Goal: Task Accomplishment & Management: Use online tool/utility

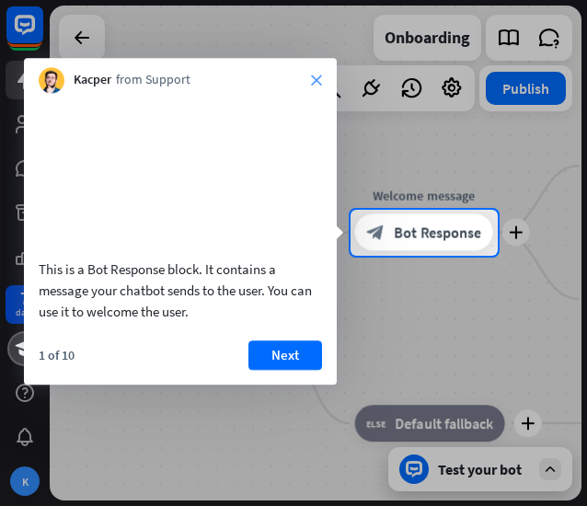
click at [319, 83] on icon "close" at bounding box center [316, 80] width 11 height 11
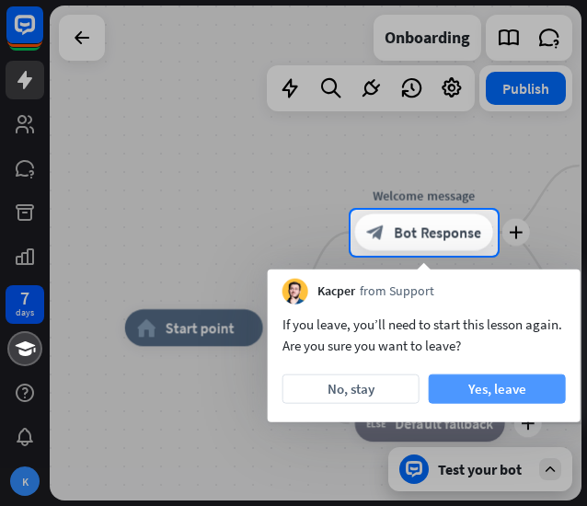
click at [442, 386] on button "Yes, leave" at bounding box center [497, 389] width 137 height 29
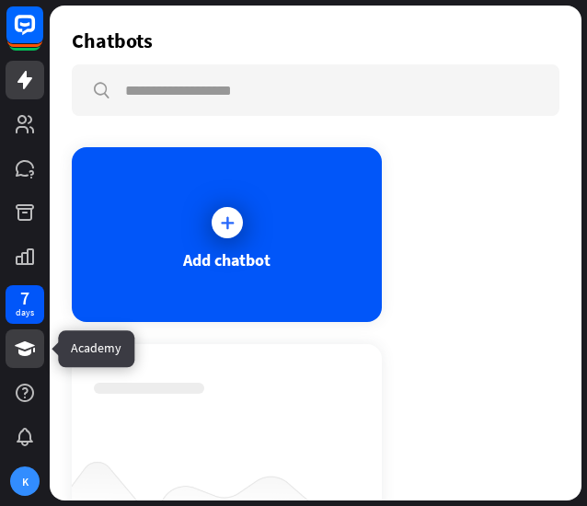
click at [25, 342] on icon at bounding box center [25, 349] width 20 height 15
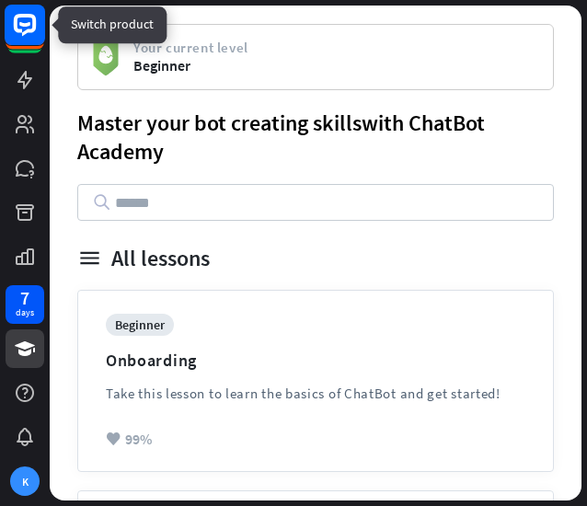
click at [33, 34] on rect at bounding box center [25, 25] width 41 height 41
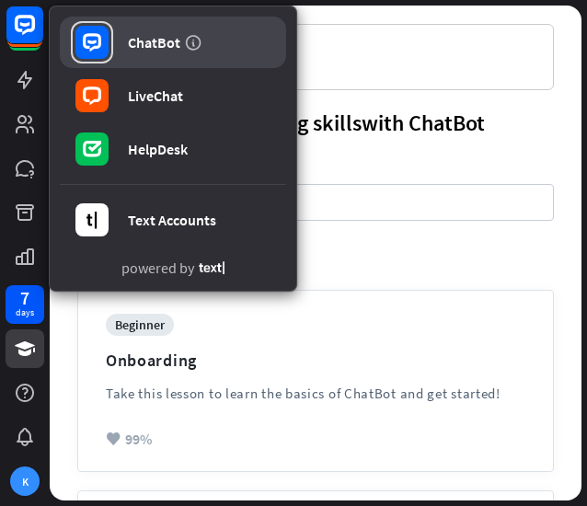
click at [147, 41] on div "ChatBot" at bounding box center [154, 42] width 52 height 18
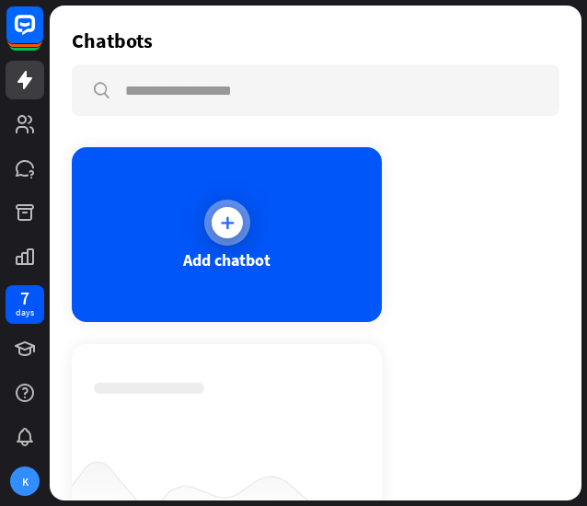
click at [213, 226] on div at bounding box center [227, 222] width 31 height 31
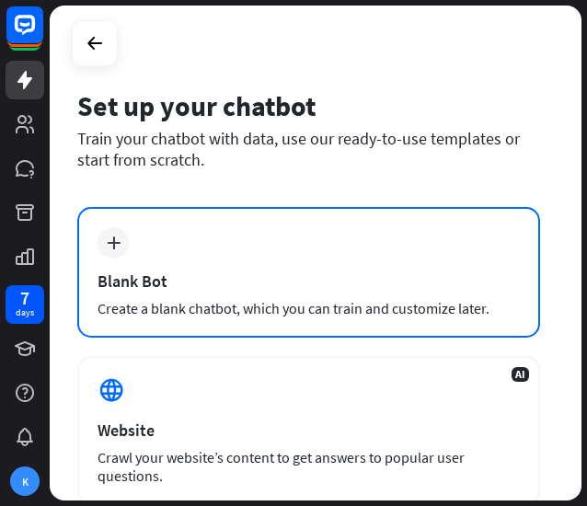
click at [304, 283] on div "Blank Bot" at bounding box center [309, 281] width 423 height 21
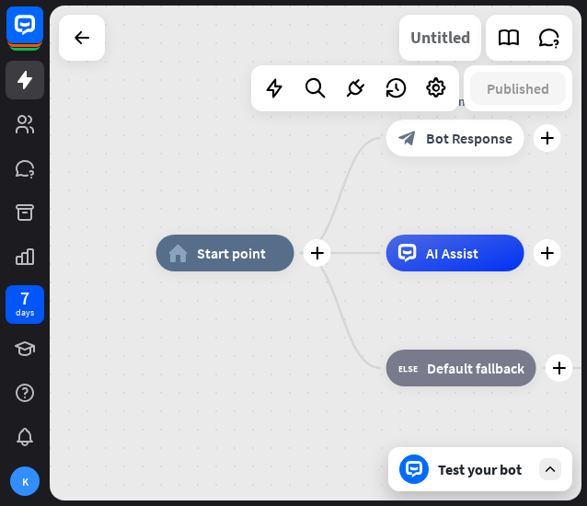
click at [435, 46] on div "Untitled" at bounding box center [441, 38] width 60 height 46
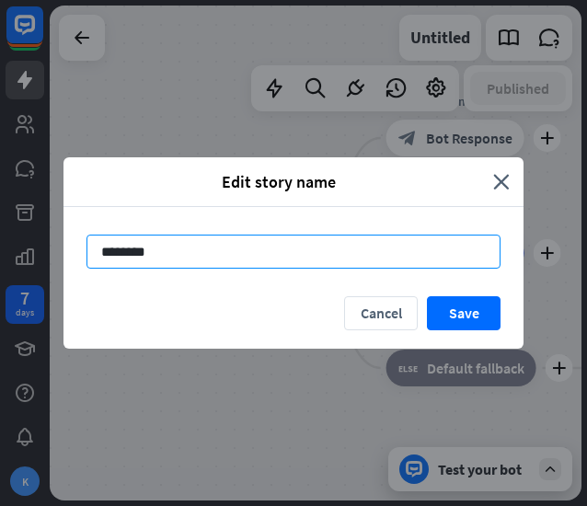
drag, startPoint x: 320, startPoint y: 248, endPoint x: 43, endPoint y: 260, distance: 277.4
click at [43, 260] on div "Edit story name close ******** Cancel Save" at bounding box center [293, 253] width 587 height 506
type input "******"
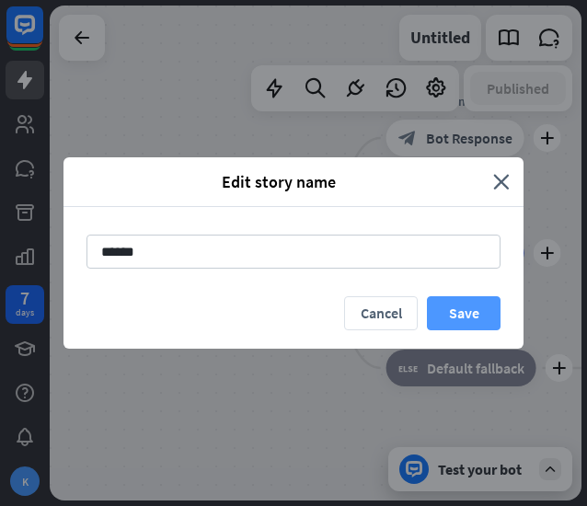
click at [467, 310] on button "Save" at bounding box center [464, 313] width 74 height 34
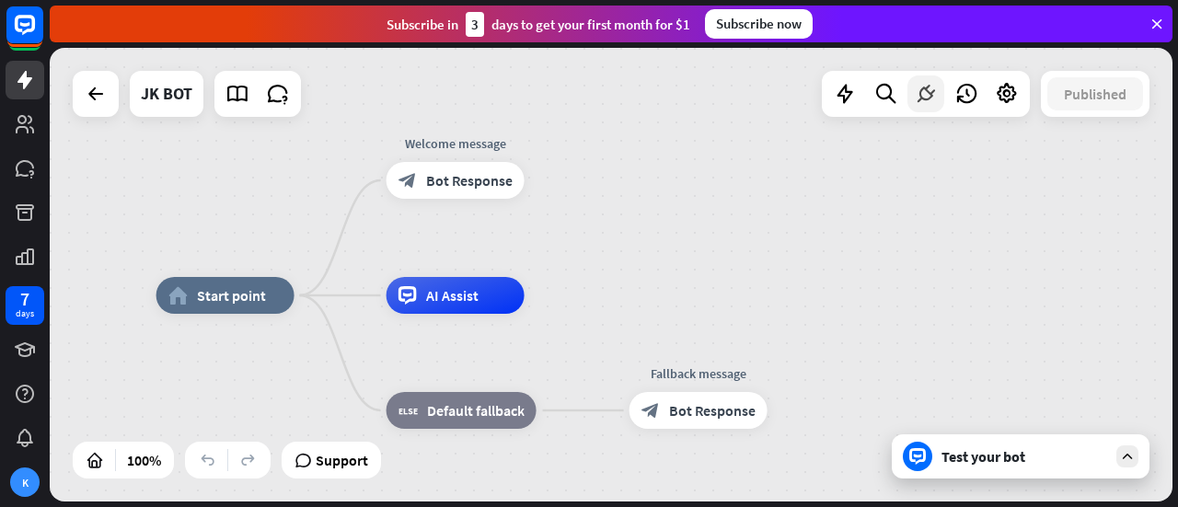
click at [933, 102] on icon at bounding box center [926, 94] width 24 height 24
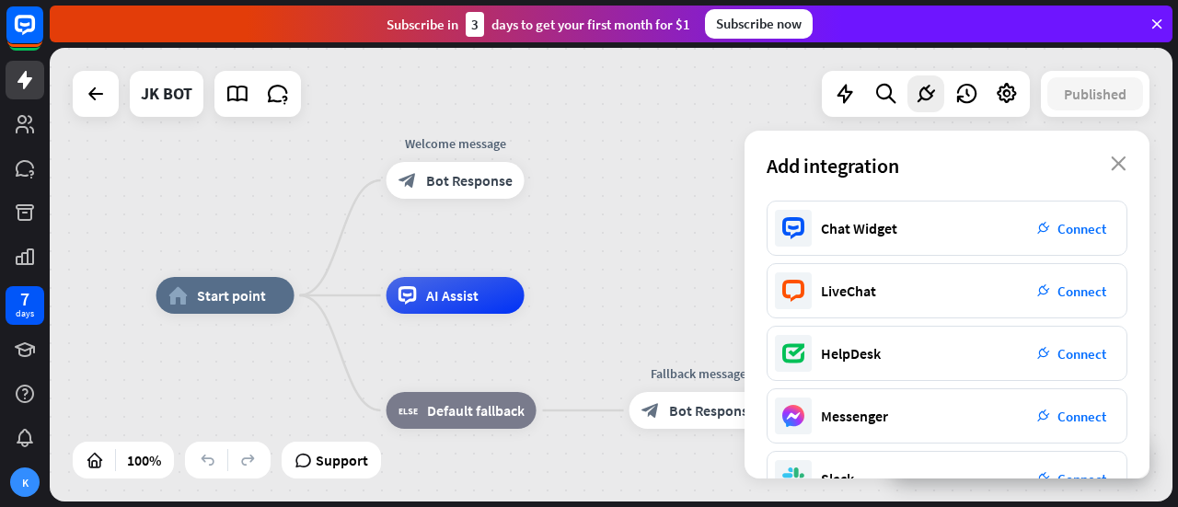
click at [694, 146] on div "home_2 Start point Welcome message block_bot_response Bot Response AI Assist bl…" at bounding box center [611, 275] width 1123 height 454
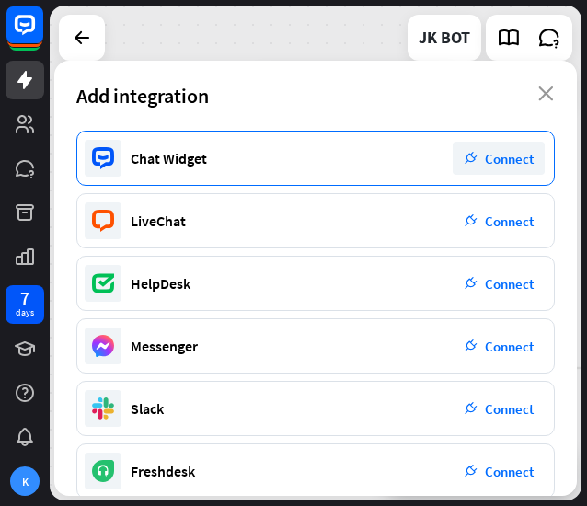
click at [500, 156] on span "Connect" at bounding box center [509, 158] width 49 height 17
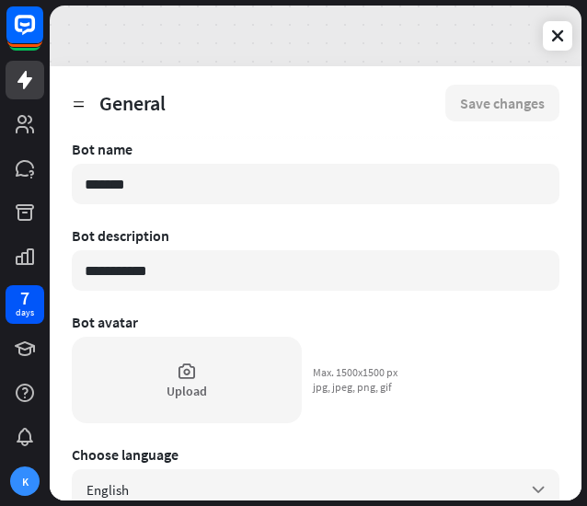
drag, startPoint x: 181, startPoint y: 171, endPoint x: -2, endPoint y: 192, distance: 184.4
click at [0, 192] on html "**********" at bounding box center [293, 253] width 587 height 506
type textarea "*"
type input "*"
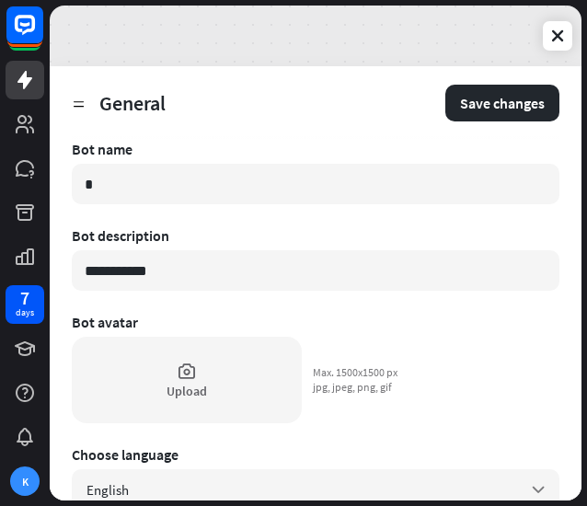
type textarea "*"
type input "**"
type textarea "*"
type input "***"
type textarea "*"
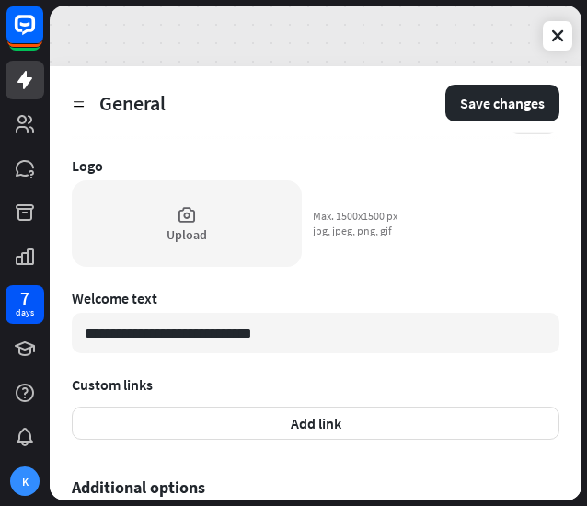
scroll to position [484, 0]
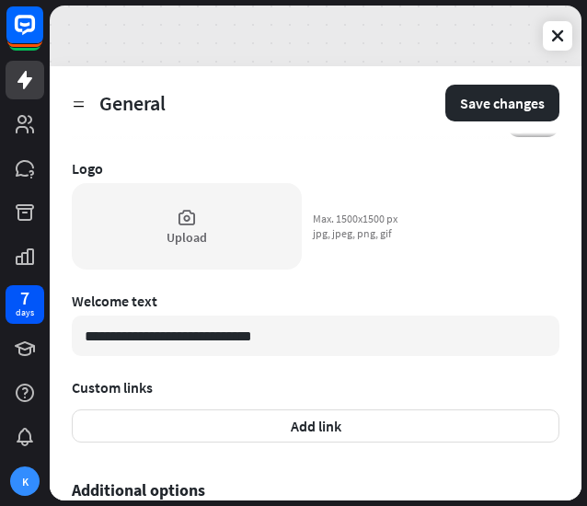
type input "****"
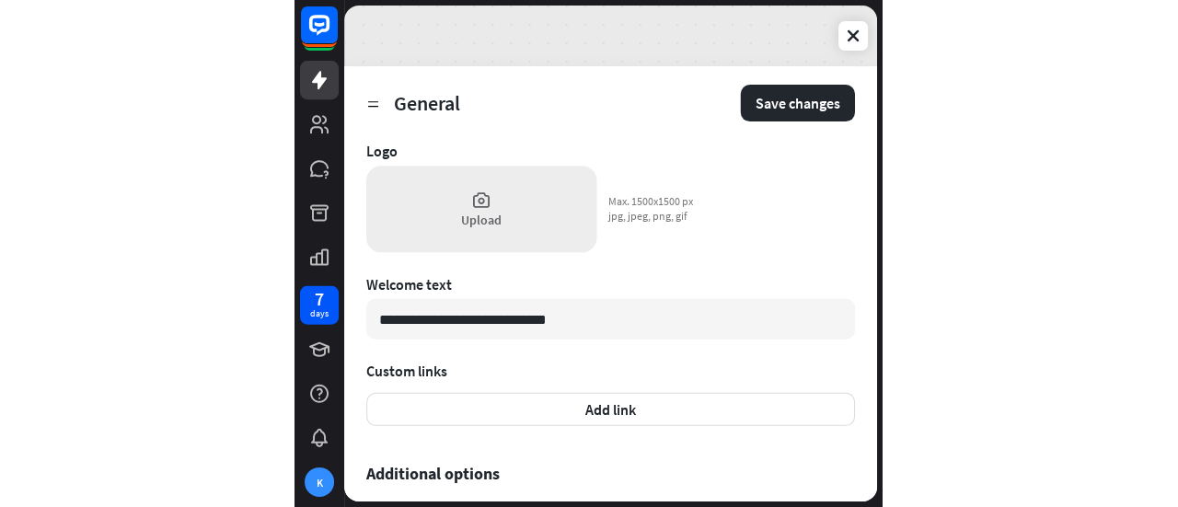
scroll to position [507, 0]
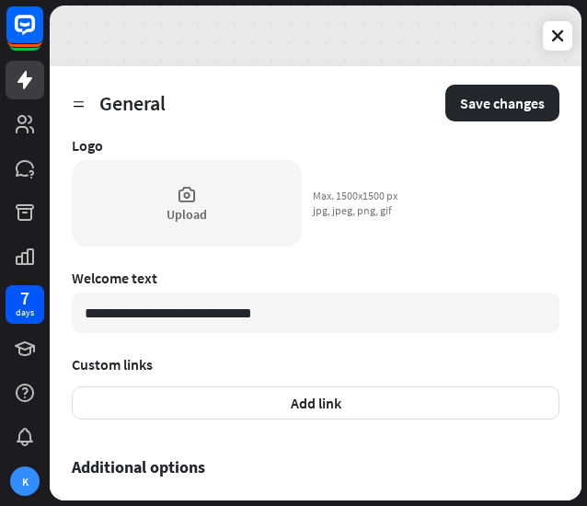
type textarea "*"
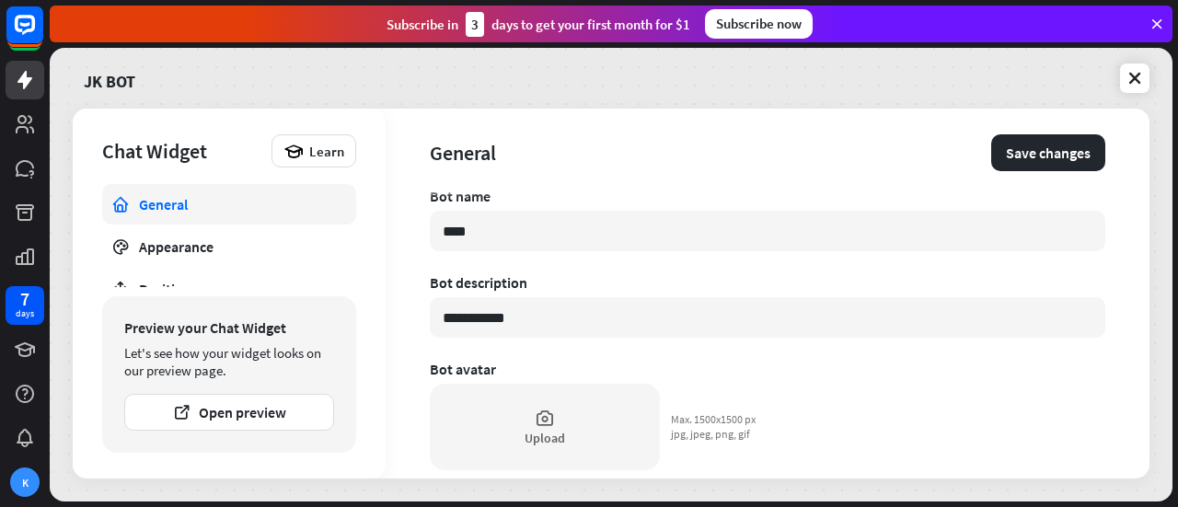
scroll to position [0, 0]
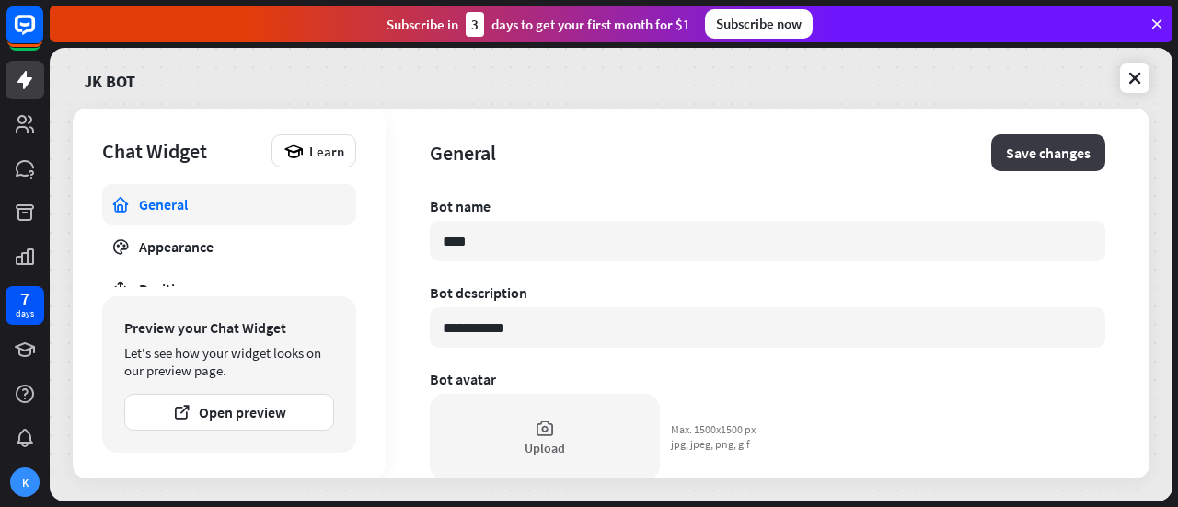
click at [1016, 145] on button "Save changes" at bounding box center [1048, 152] width 114 height 37
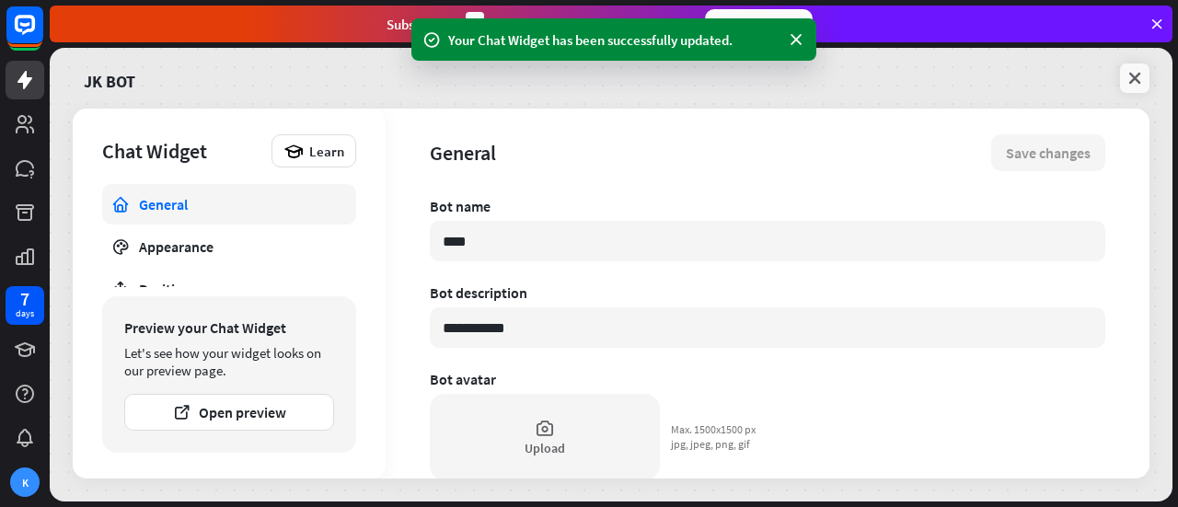
click at [1140, 91] on link at bounding box center [1134, 78] width 29 height 29
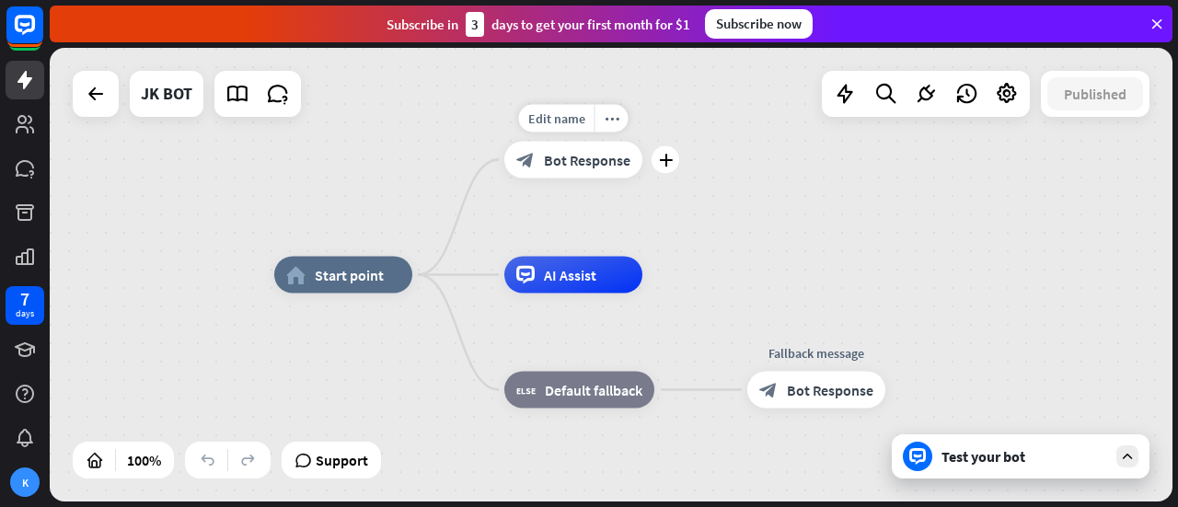
click at [619, 179] on div "Edit name more_horiz plus Welcome message block_bot_response Bot Response" at bounding box center [573, 160] width 138 height 37
click at [668, 165] on icon "plus" at bounding box center [666, 160] width 14 height 13
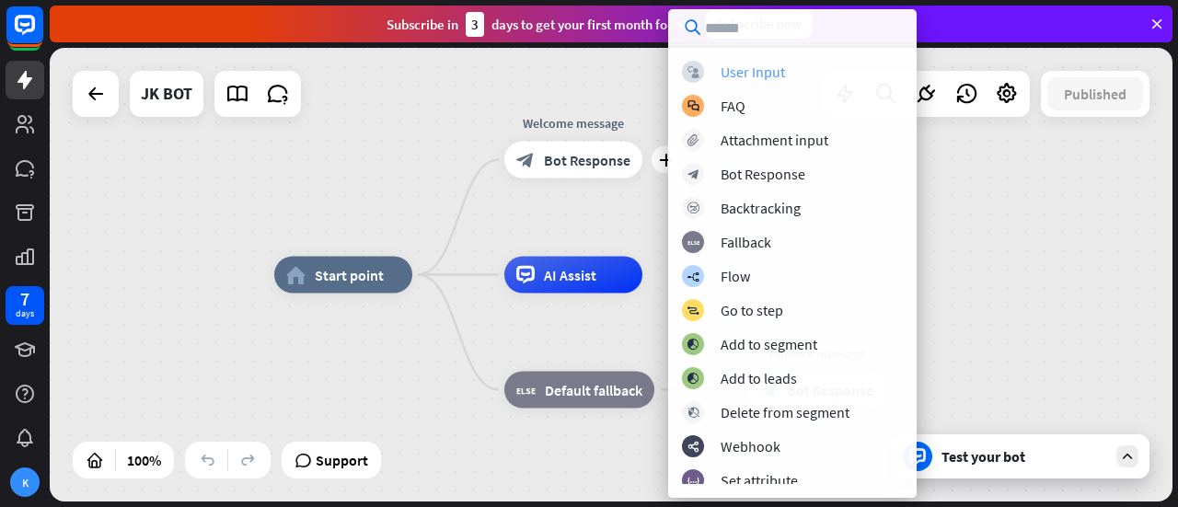
click at [767, 76] on div "User Input" at bounding box center [753, 72] width 64 height 18
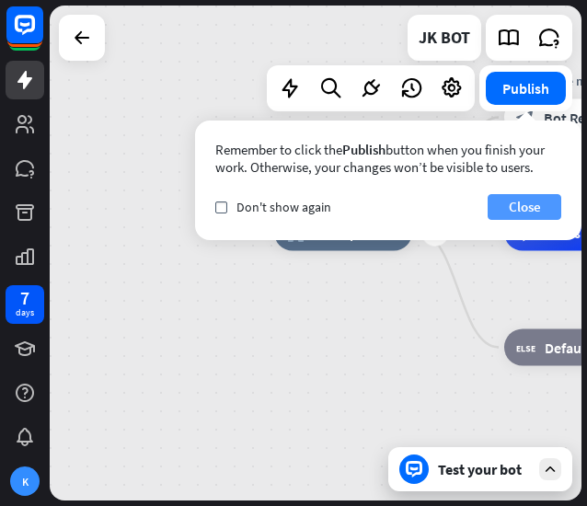
click at [515, 208] on button "Close" at bounding box center [525, 207] width 74 height 26
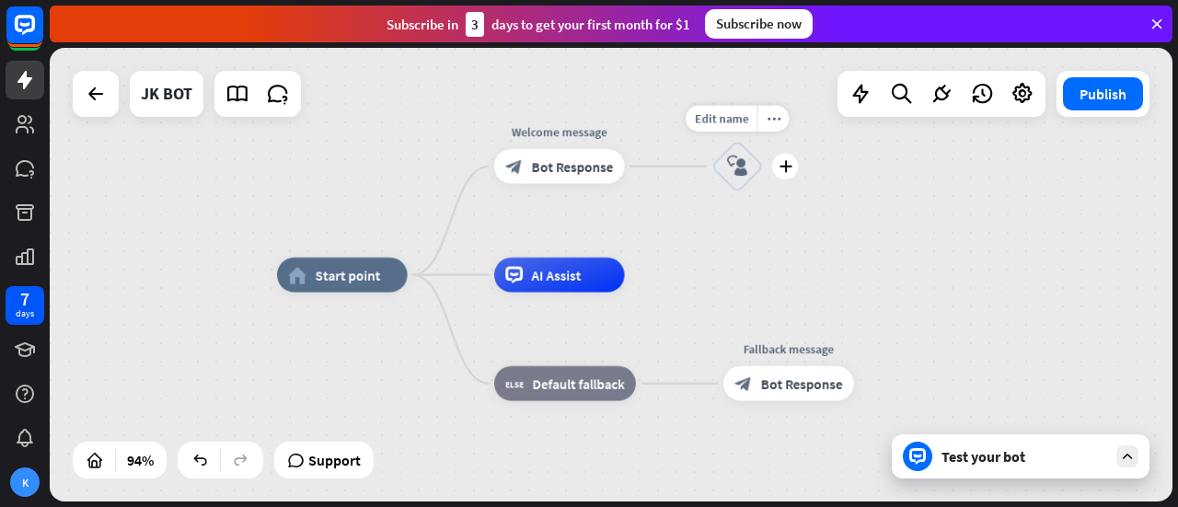
click at [748, 174] on div "block_user_input" at bounding box center [738, 166] width 52 height 52
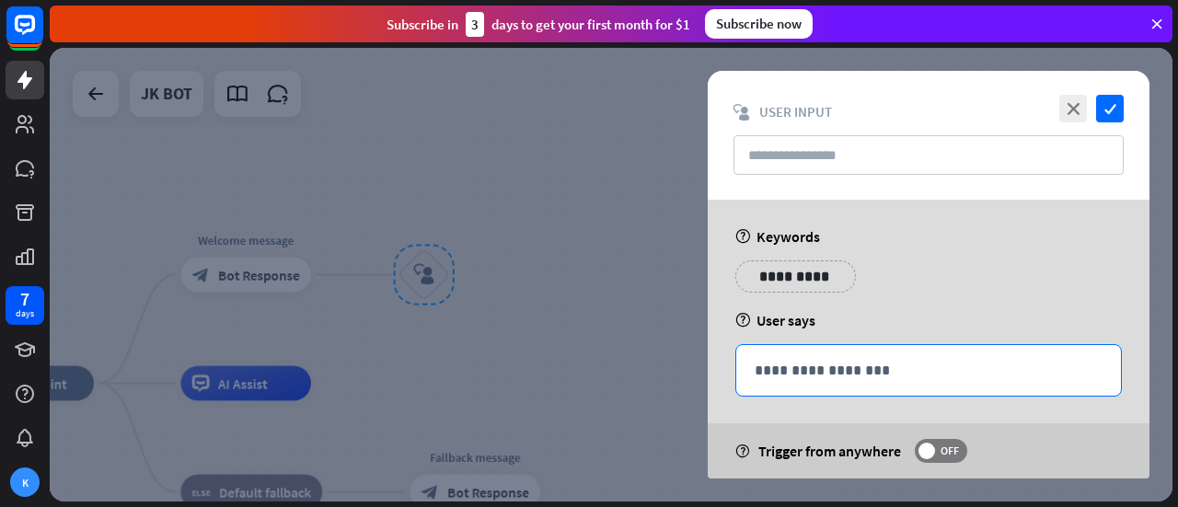
click at [843, 372] on p "**********" at bounding box center [929, 370] width 348 height 23
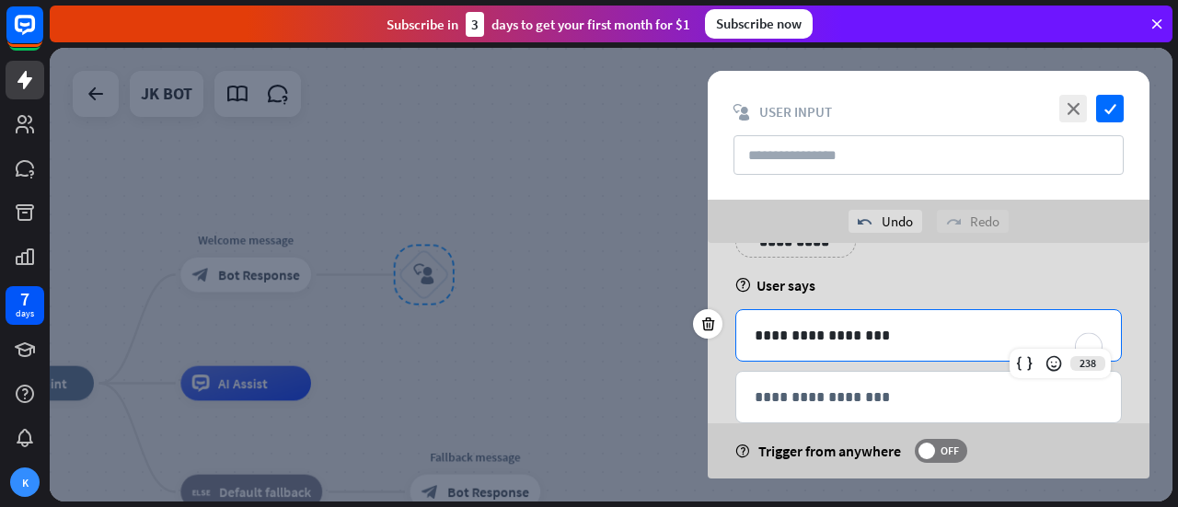
scroll to position [112, 0]
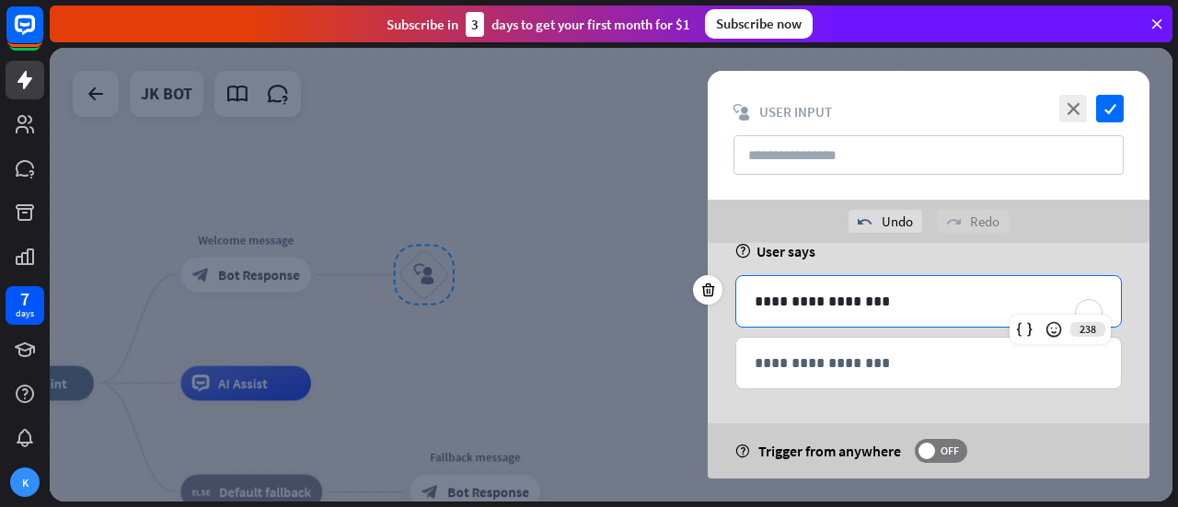
click at [1103, 93] on div "close check block_user_input User Input" at bounding box center [929, 135] width 442 height 129
click at [1107, 102] on icon "check" at bounding box center [1110, 109] width 28 height 28
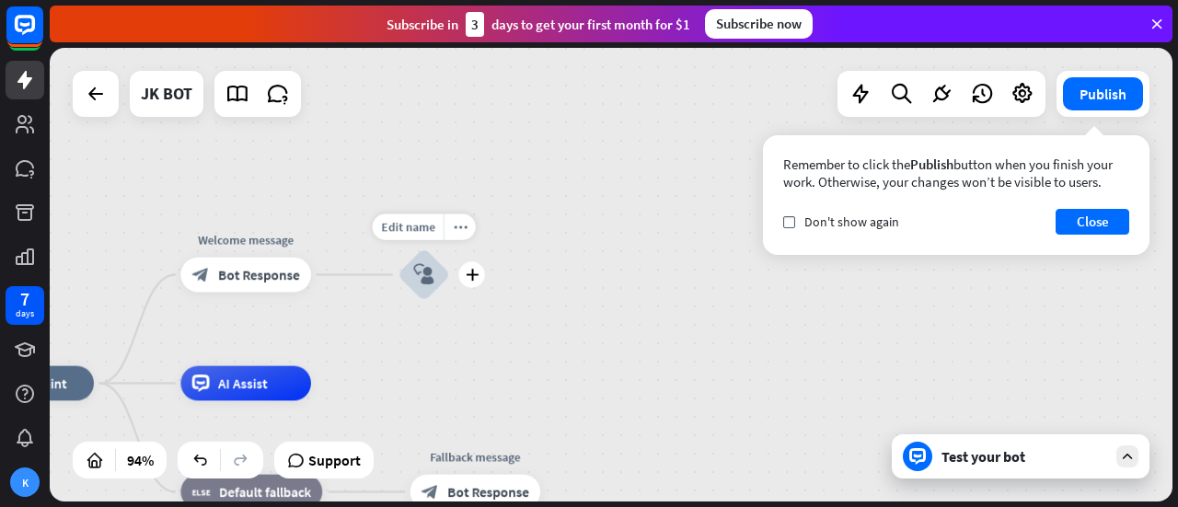
click at [430, 258] on div "block_user_input" at bounding box center [424, 275] width 52 height 52
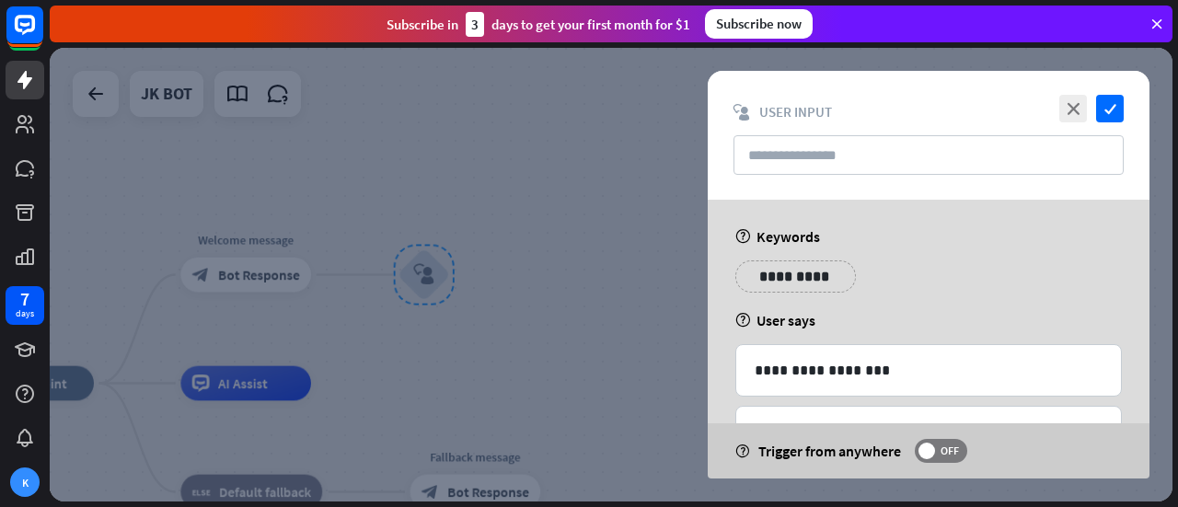
click at [1125, 110] on div "close check block_user_input User Input" at bounding box center [929, 135] width 442 height 129
click at [1123, 110] on icon "check" at bounding box center [1110, 109] width 28 height 28
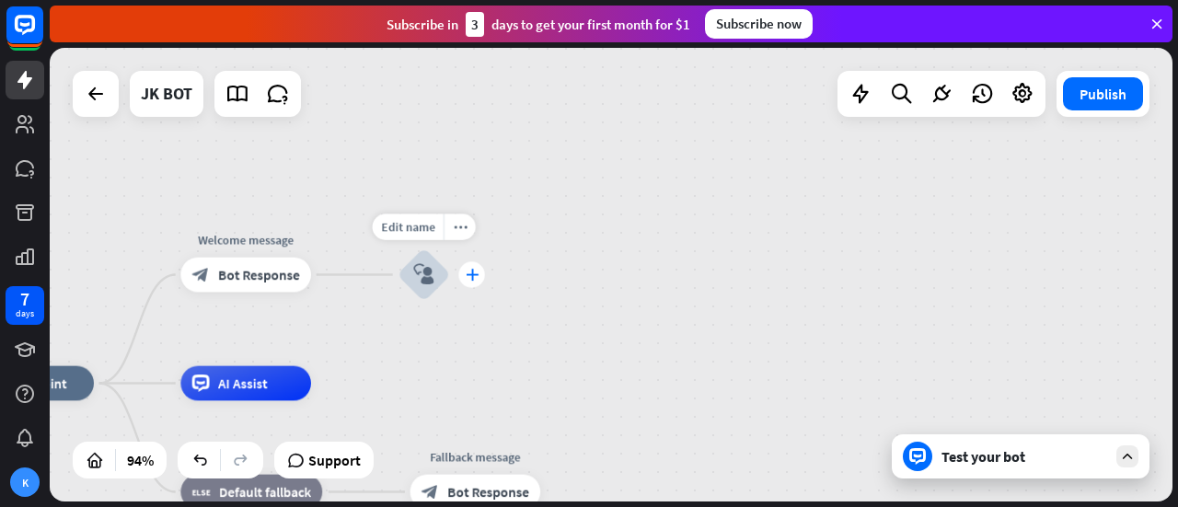
click at [471, 278] on icon "plus" at bounding box center [472, 275] width 13 height 12
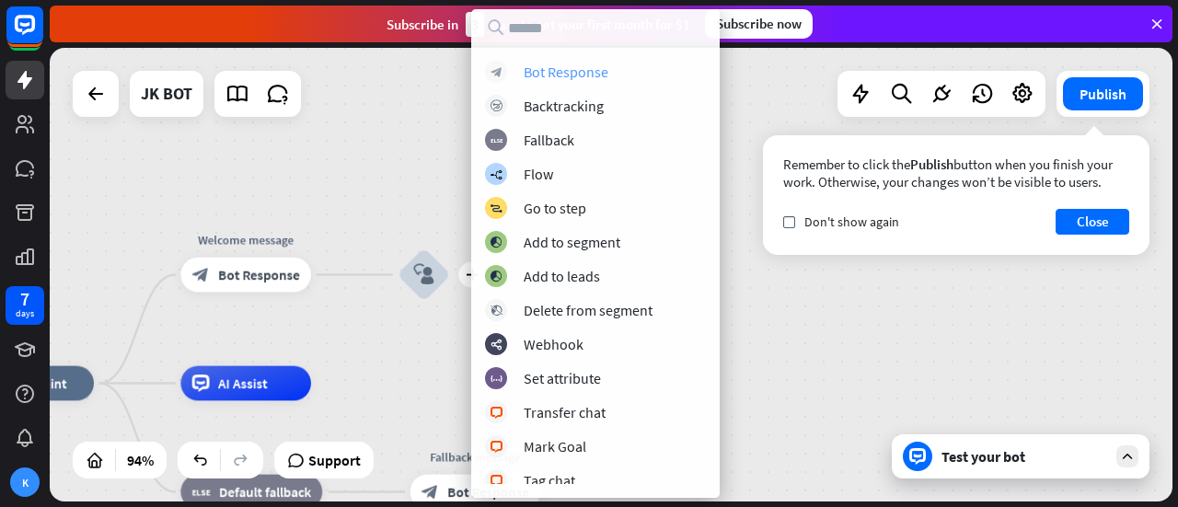
click at [624, 66] on div "block_bot_response Bot Response" at bounding box center [595, 72] width 221 height 22
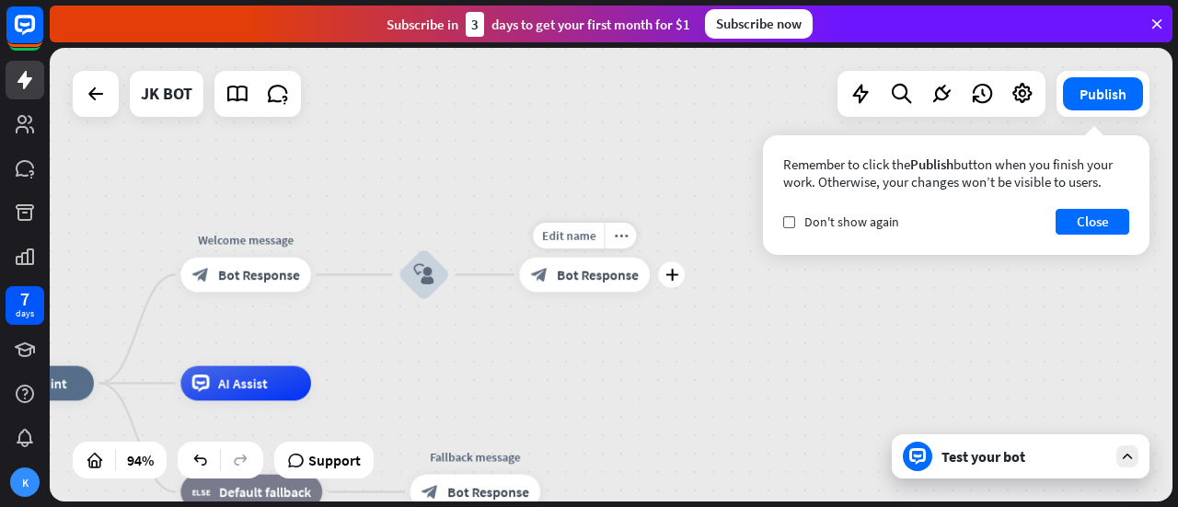
click at [622, 270] on span "Bot Response" at bounding box center [598, 274] width 82 height 17
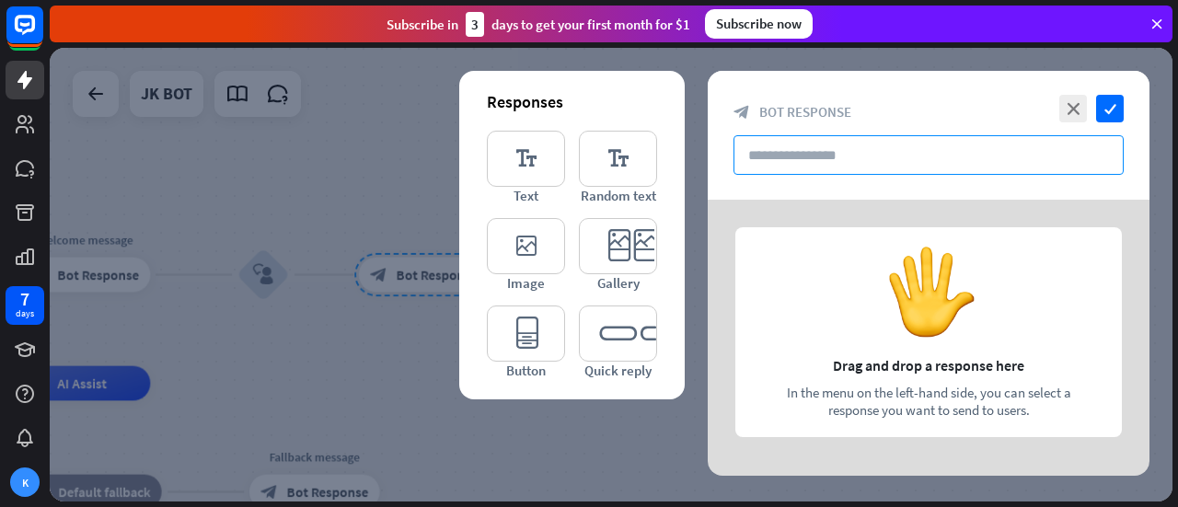
click at [857, 163] on input "text" at bounding box center [929, 155] width 390 height 40
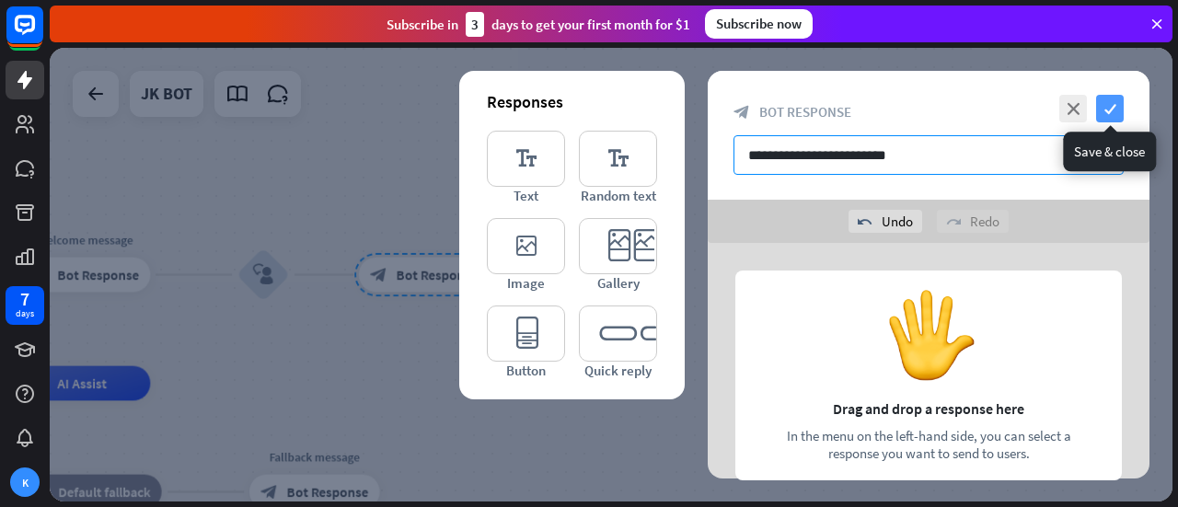
type input "**********"
click at [1115, 109] on icon "check" at bounding box center [1110, 109] width 28 height 28
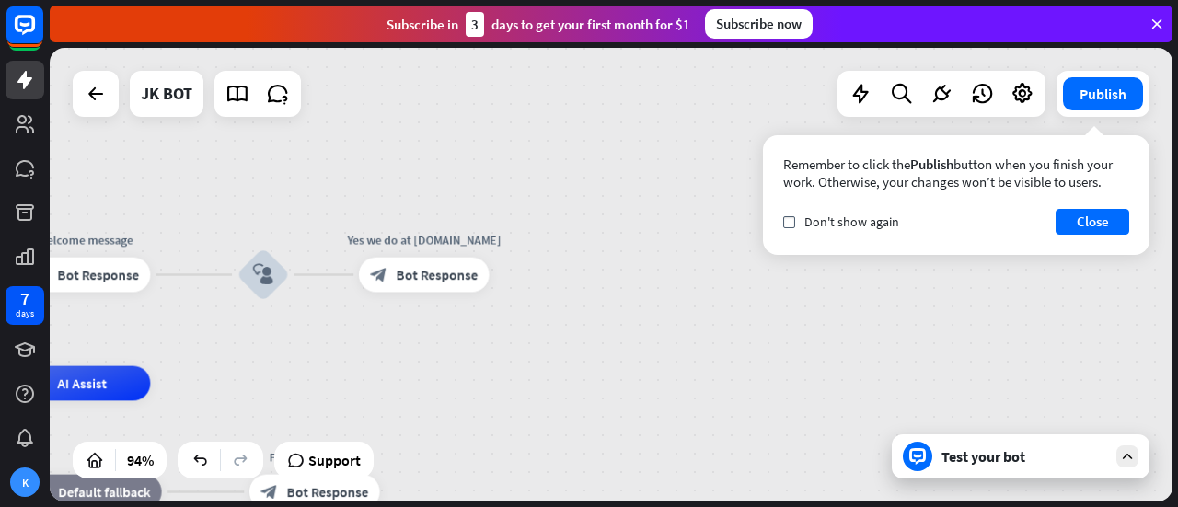
click at [1064, 452] on div "Test your bot" at bounding box center [1025, 456] width 166 height 18
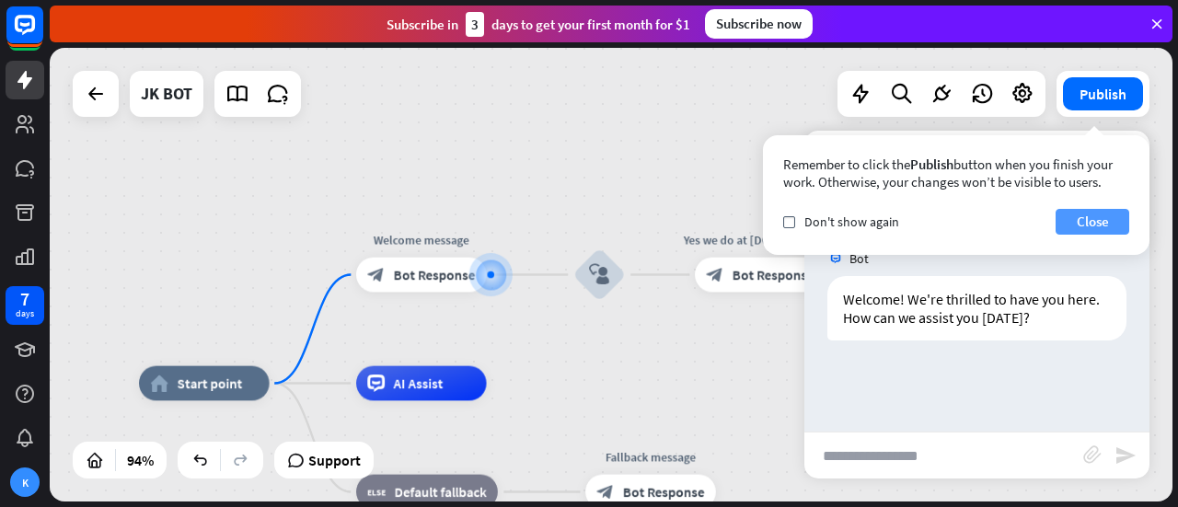
click at [1097, 227] on button "Close" at bounding box center [1093, 222] width 74 height 26
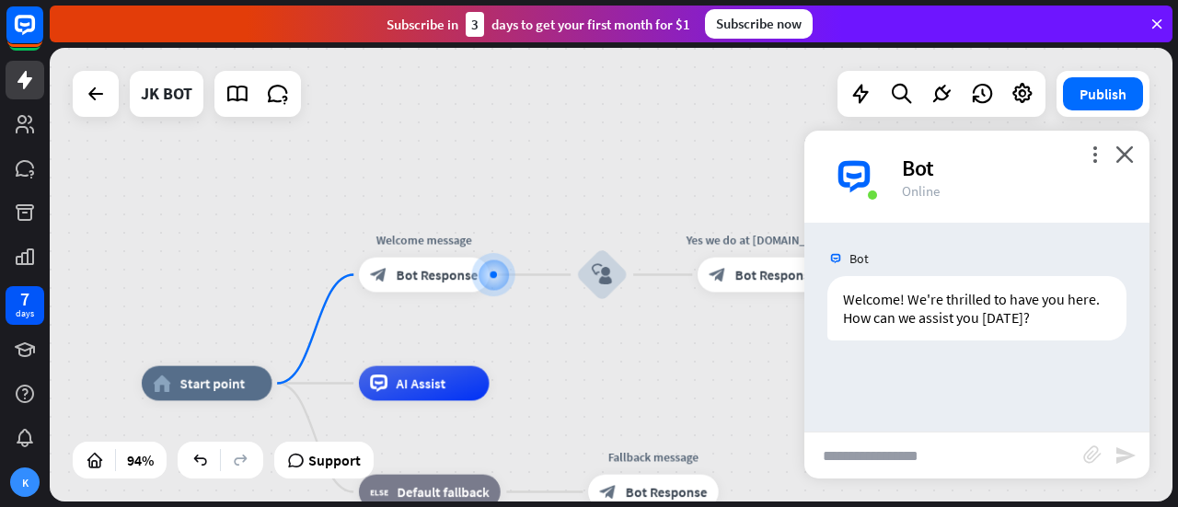
click at [953, 422] on div "Bot Welcome! We're thrilled to have you here. How can we assist you [DATE]? [DA…" at bounding box center [977, 327] width 345 height 209
click at [898, 465] on input "text" at bounding box center [944, 456] width 279 height 46
type input "**********"
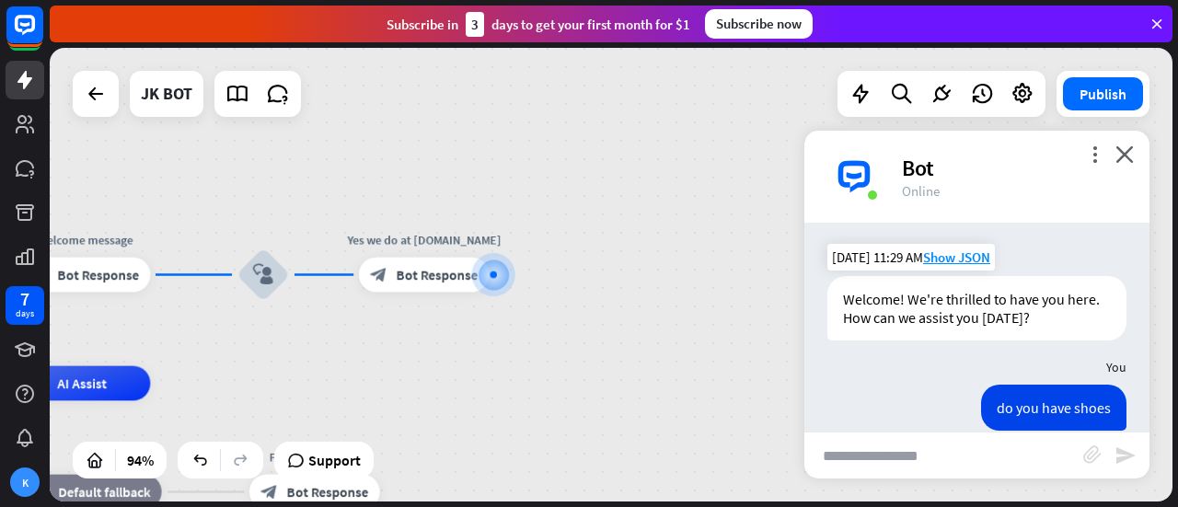
scroll to position [26, 0]
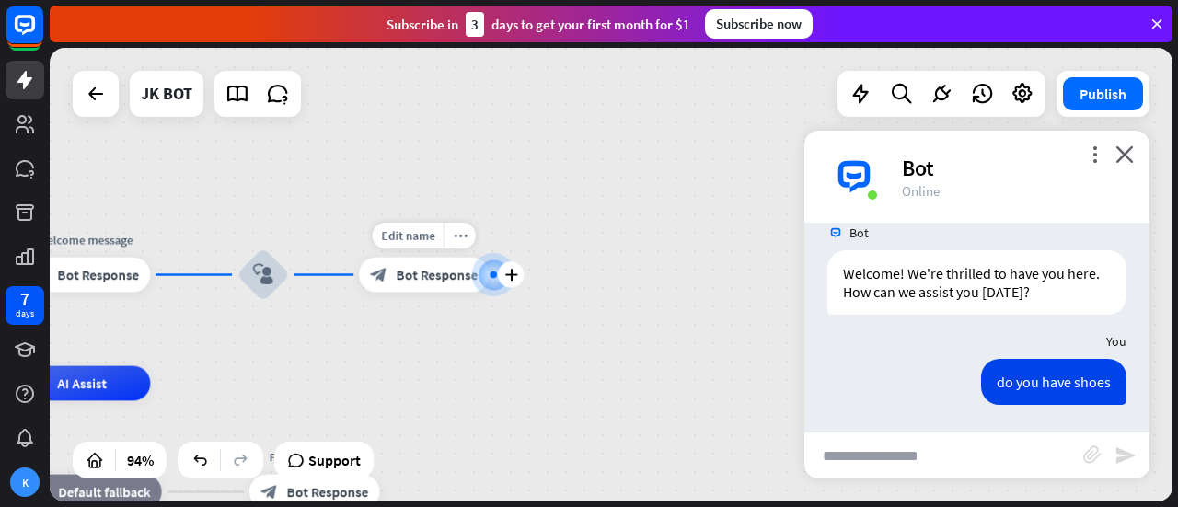
click at [491, 278] on div at bounding box center [494, 275] width 32 height 32
click at [514, 272] on icon "plus" at bounding box center [510, 275] width 13 height 12
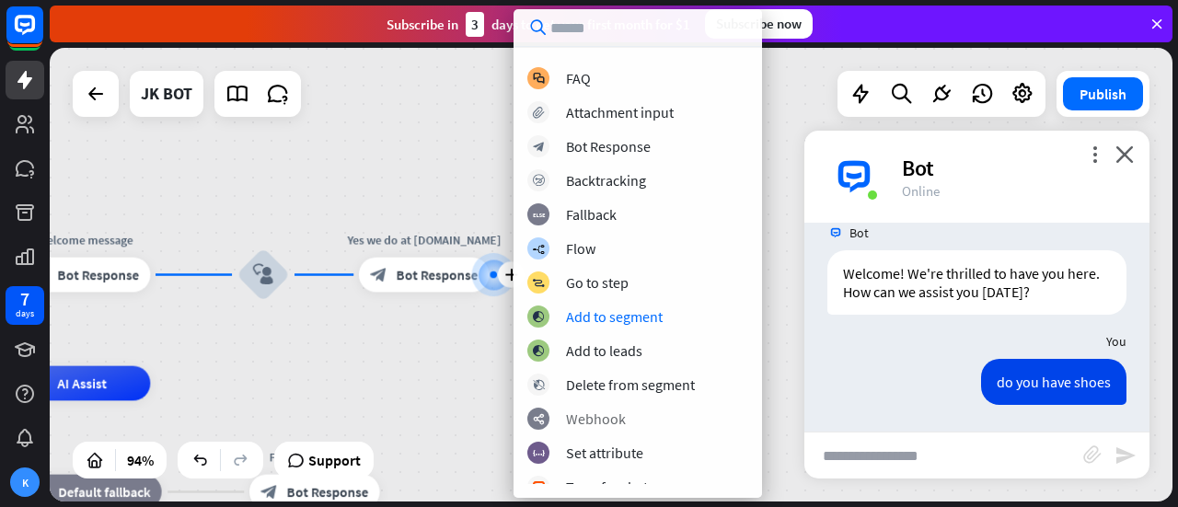
scroll to position [0, 0]
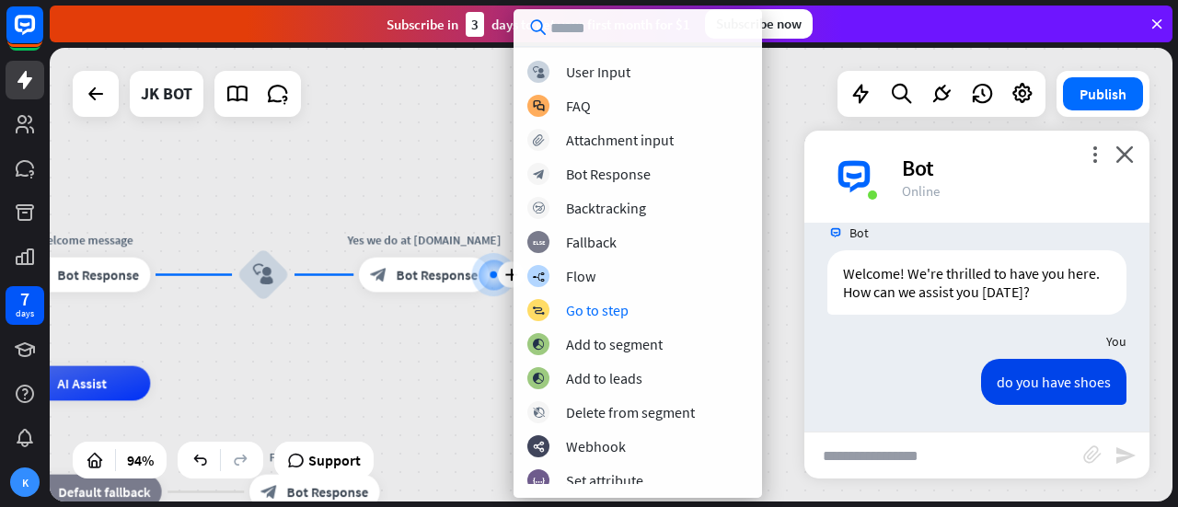
click at [465, 363] on div "home_2 Start point Welcome message block_bot_response Bot Response block_user_i…" at bounding box center [611, 275] width 1123 height 454
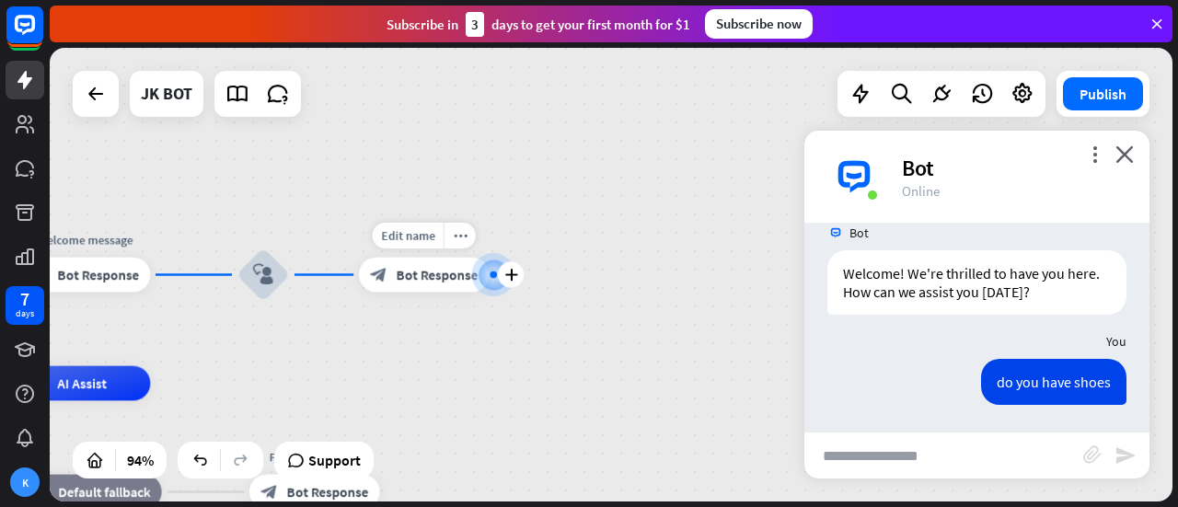
click at [435, 272] on span "Bot Response" at bounding box center [437, 274] width 82 height 17
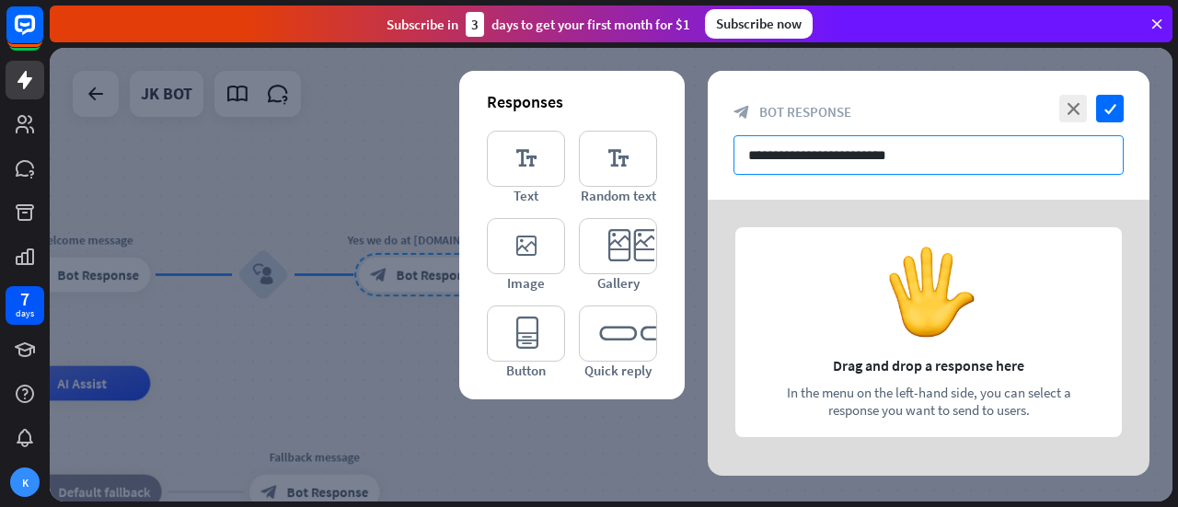
drag, startPoint x: 956, startPoint y: 156, endPoint x: 812, endPoint y: 156, distance: 144.5
click at [812, 156] on input "**********" at bounding box center [929, 155] width 390 height 40
click at [974, 308] on div at bounding box center [929, 338] width 442 height 276
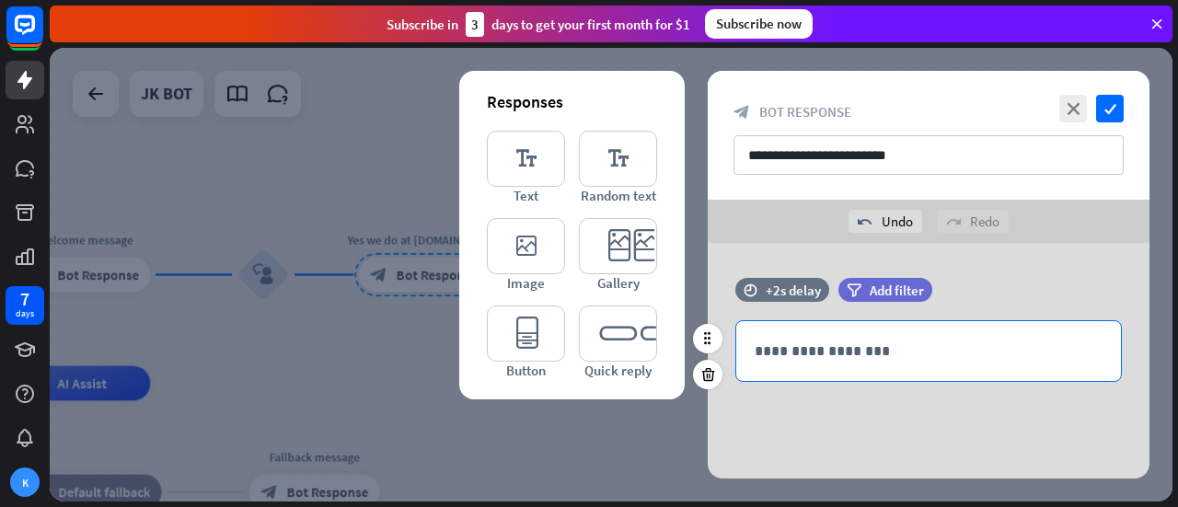
click at [819, 345] on p "**********" at bounding box center [929, 351] width 348 height 23
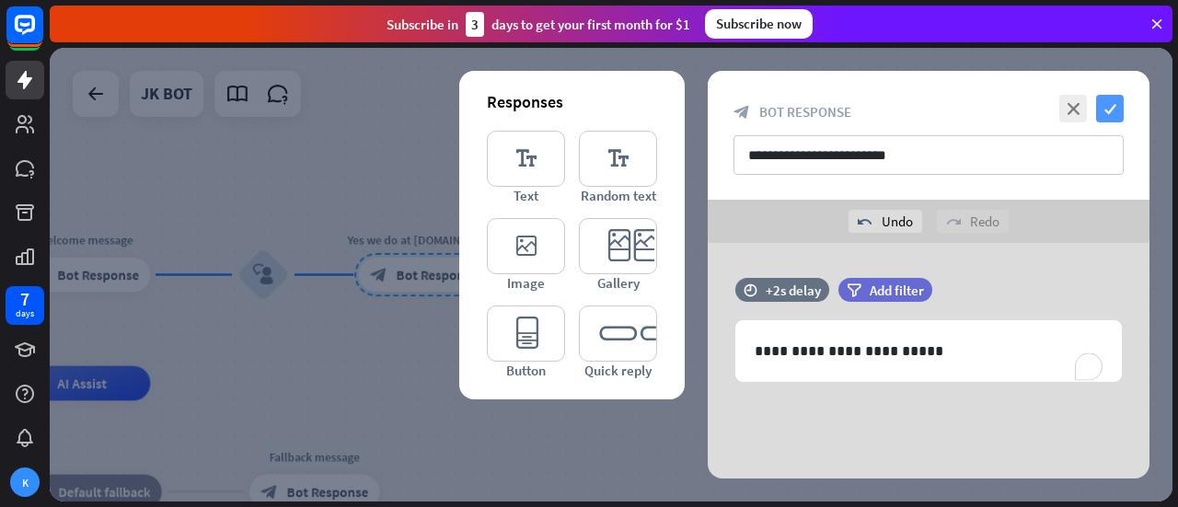
click at [1123, 108] on icon "check" at bounding box center [1110, 109] width 28 height 28
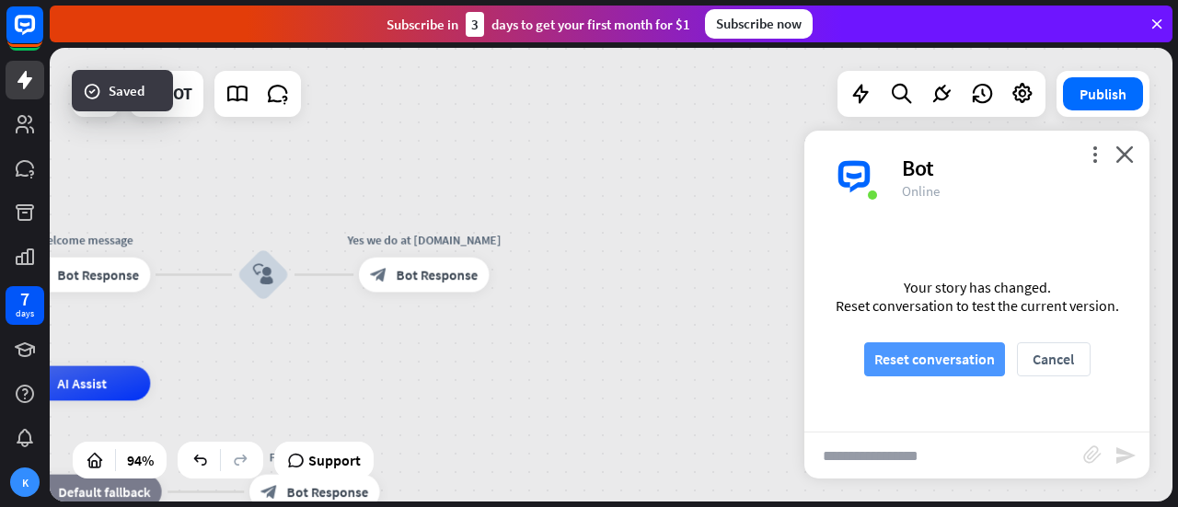
click at [959, 361] on button "Reset conversation" at bounding box center [934, 359] width 141 height 34
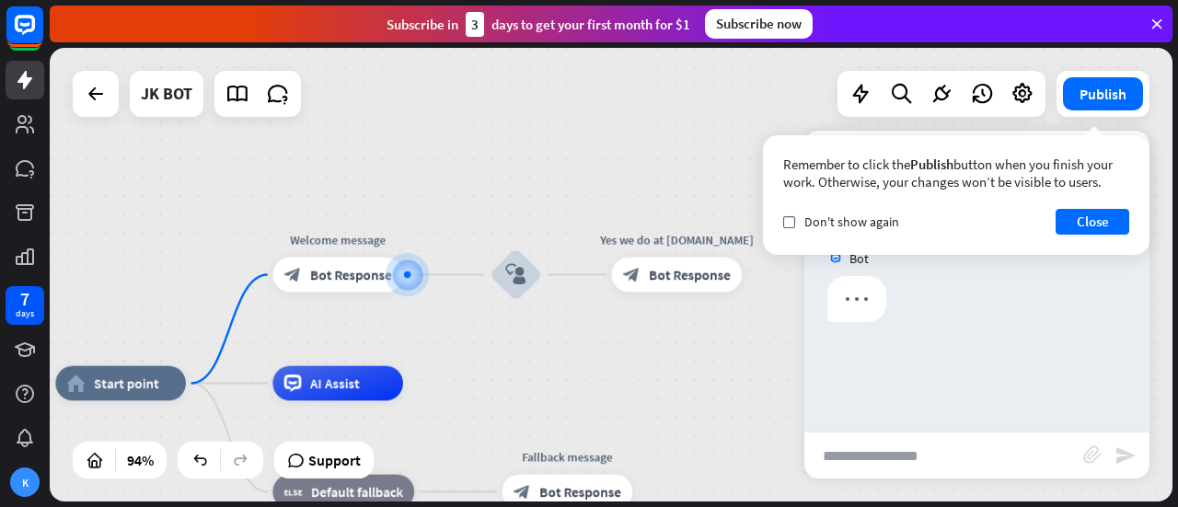
click at [885, 440] on input "text" at bounding box center [944, 456] width 279 height 46
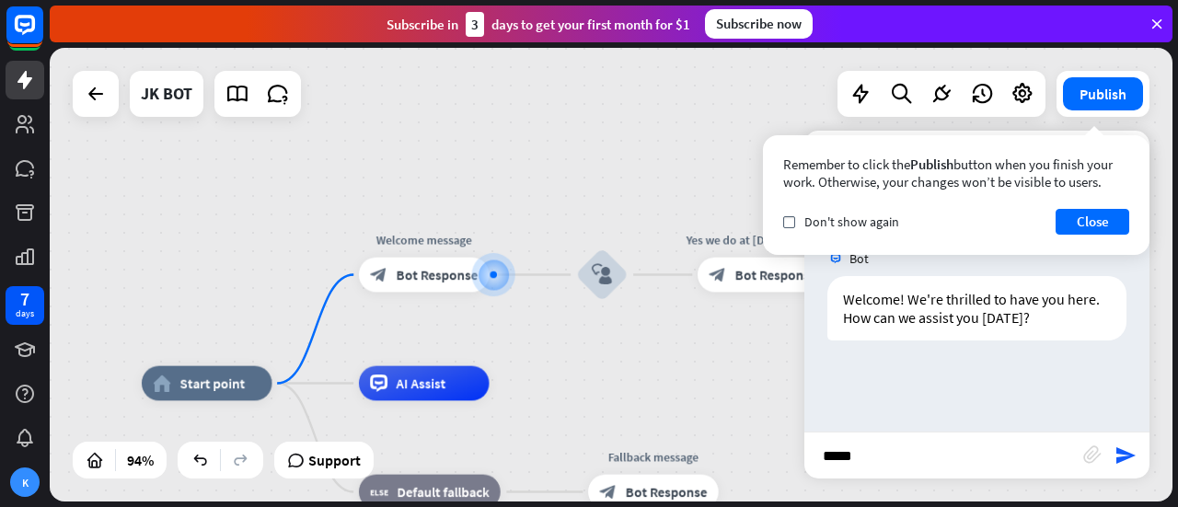
type input "******"
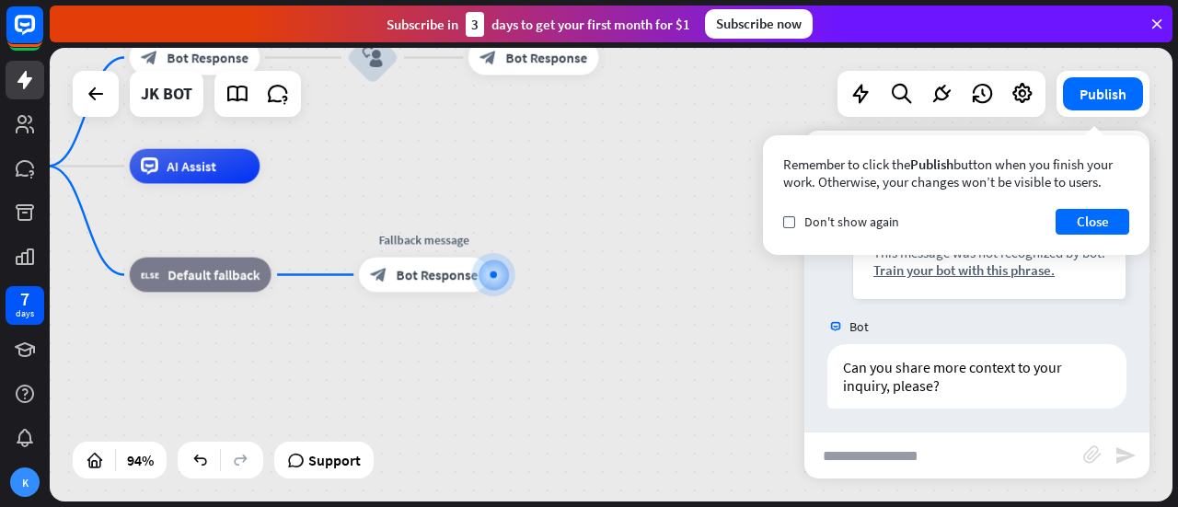
scroll to position [229, 0]
click at [931, 456] on input "text" at bounding box center [944, 456] width 279 height 46
type input "**********"
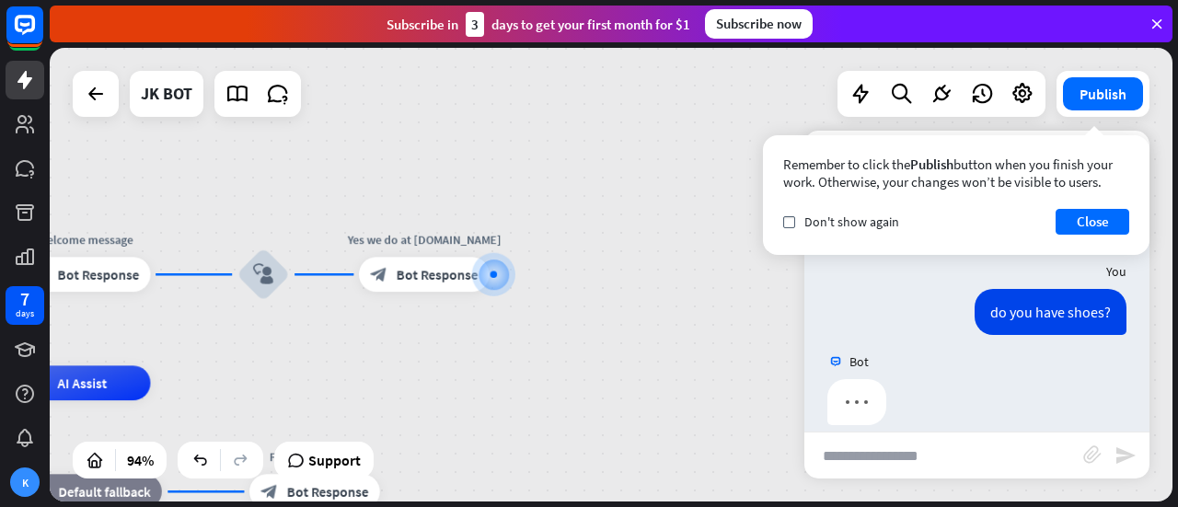
scroll to position [410, 0]
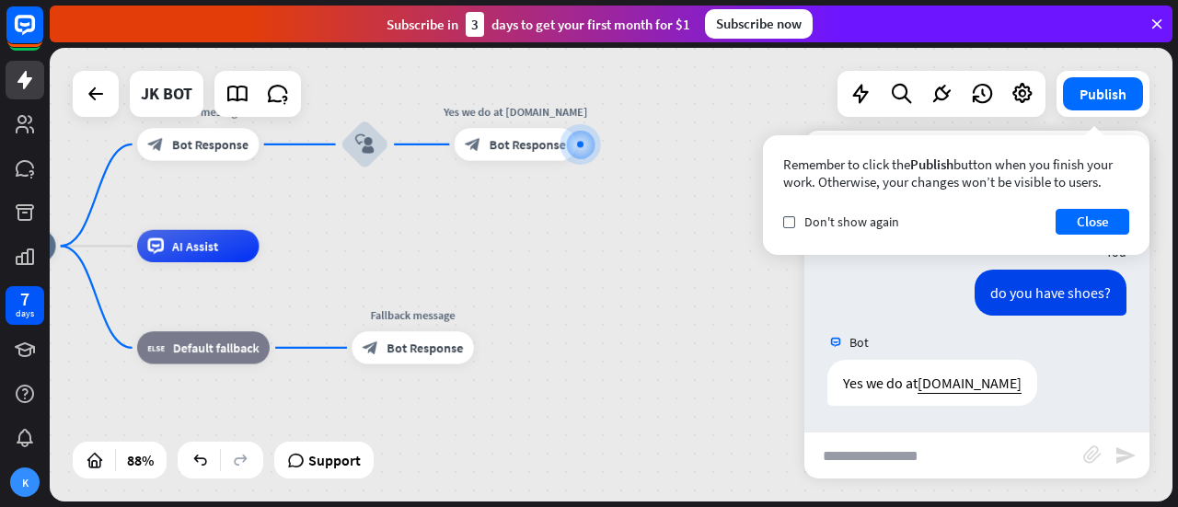
drag, startPoint x: 484, startPoint y: 411, endPoint x: 670, endPoint y: 210, distance: 274.3
click at [670, 246] on div "home_2 Start point Welcome message block_bot_response Bot Response block_user_i…" at bounding box center [430, 446] width 992 height 401
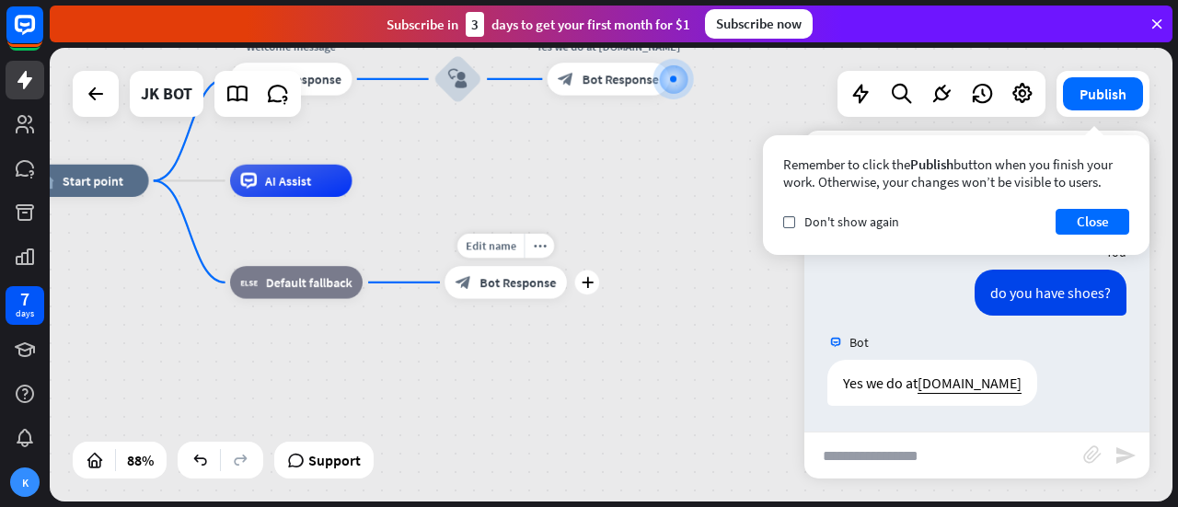
click at [508, 285] on span "Bot Response" at bounding box center [518, 282] width 76 height 17
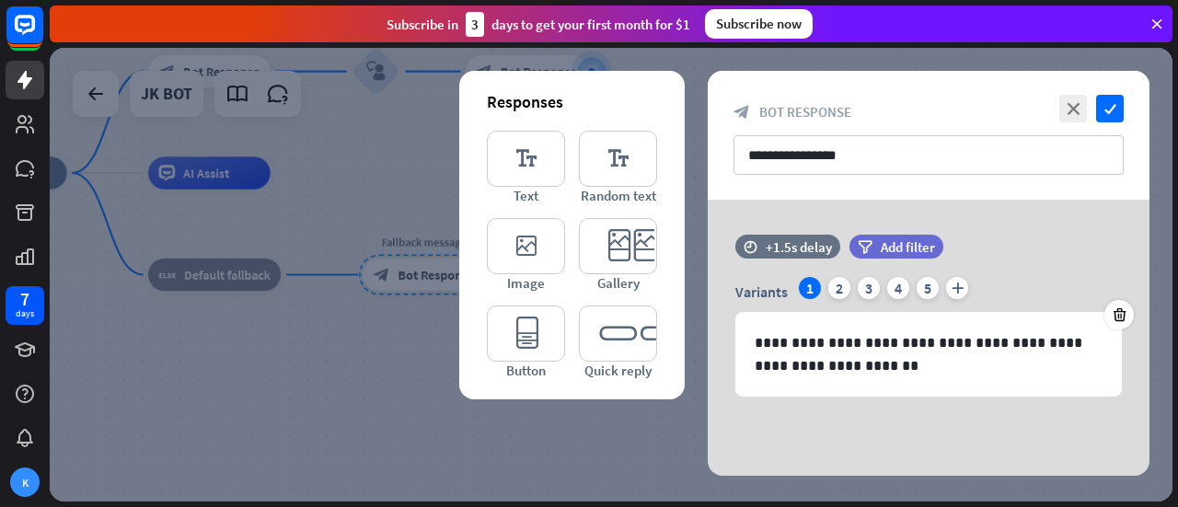
click at [642, 455] on div at bounding box center [611, 275] width 1123 height 454
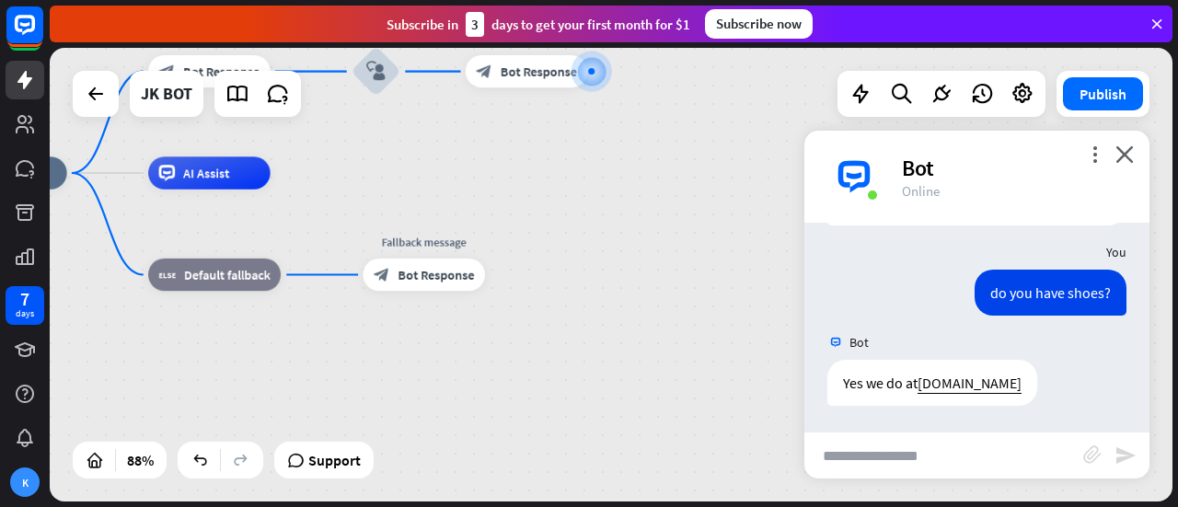
click at [642, 455] on div "home_2 Start point Welcome message block_bot_response Bot Response block_user_i…" at bounding box center [441, 373] width 992 height 401
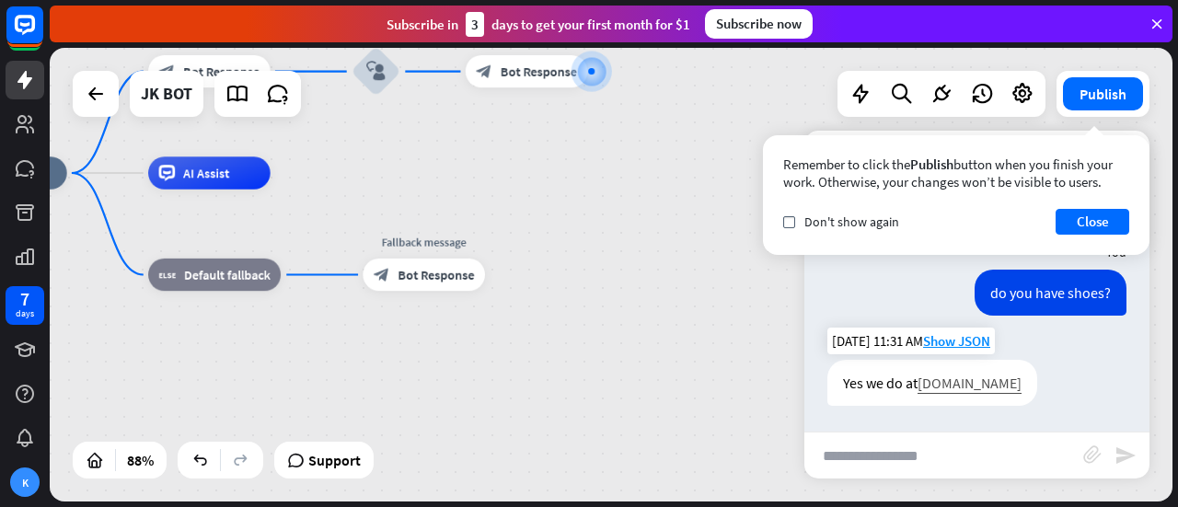
click at [960, 377] on link "[DOMAIN_NAME]" at bounding box center [970, 383] width 104 height 18
click at [1109, 100] on button "Publish" at bounding box center [1103, 93] width 80 height 33
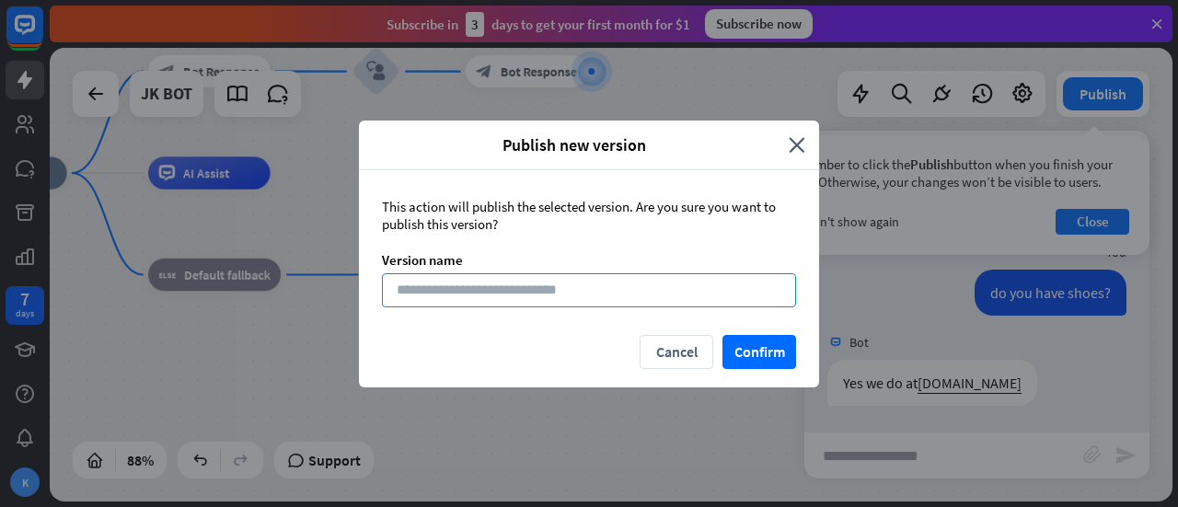
click at [670, 295] on input at bounding box center [589, 290] width 414 height 34
type input "******"
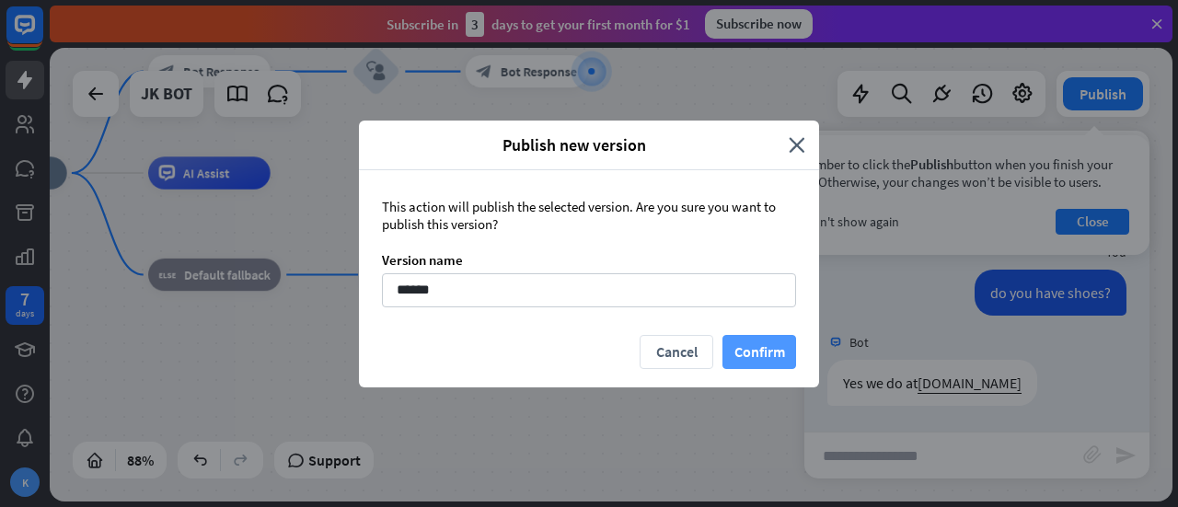
click at [732, 340] on button "Confirm" at bounding box center [760, 352] width 74 height 34
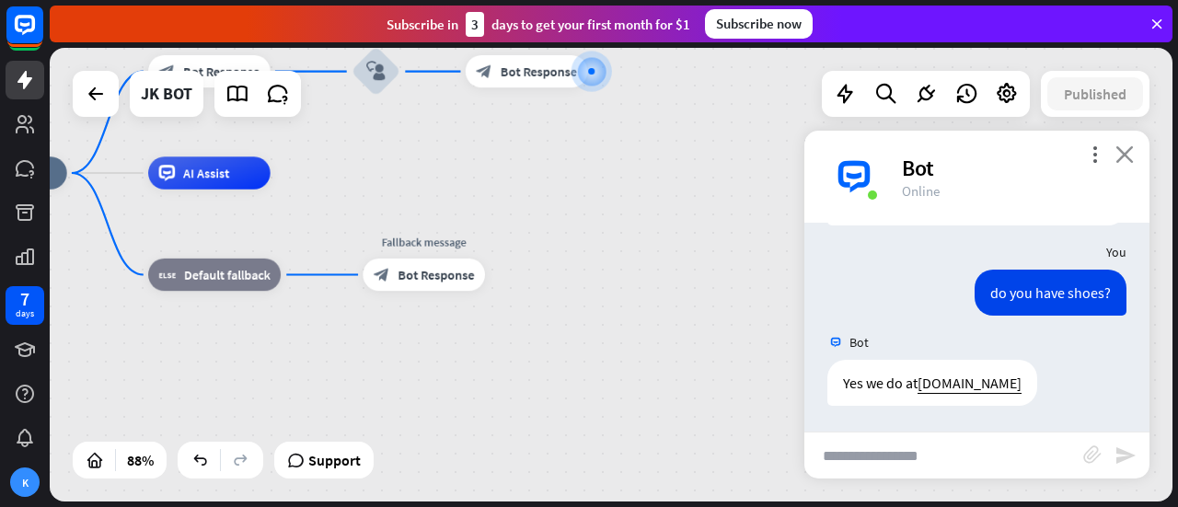
click at [1124, 151] on icon "close" at bounding box center [1125, 153] width 18 height 17
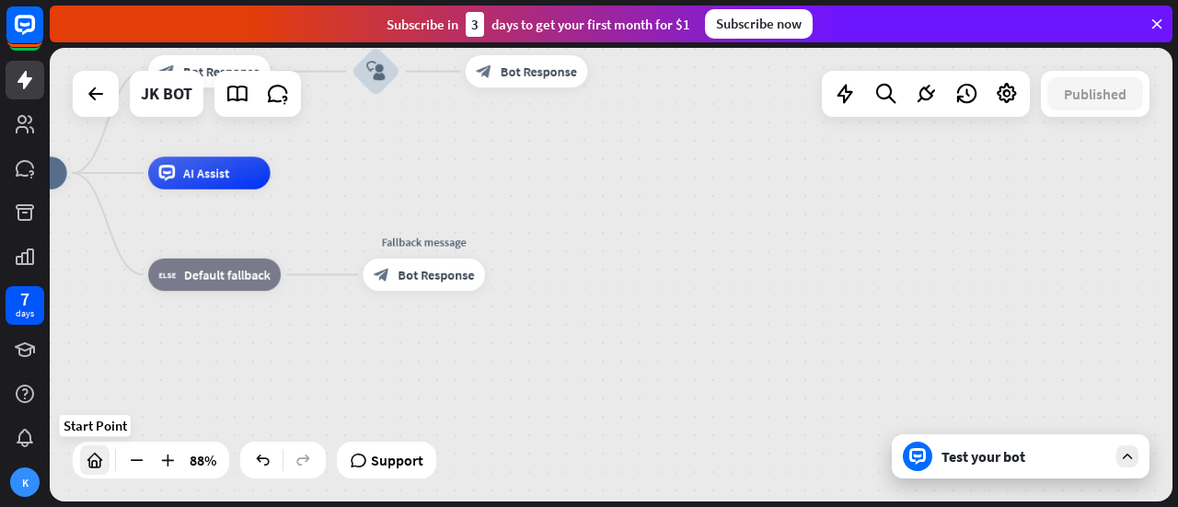
click at [90, 458] on icon at bounding box center [95, 460] width 18 height 18
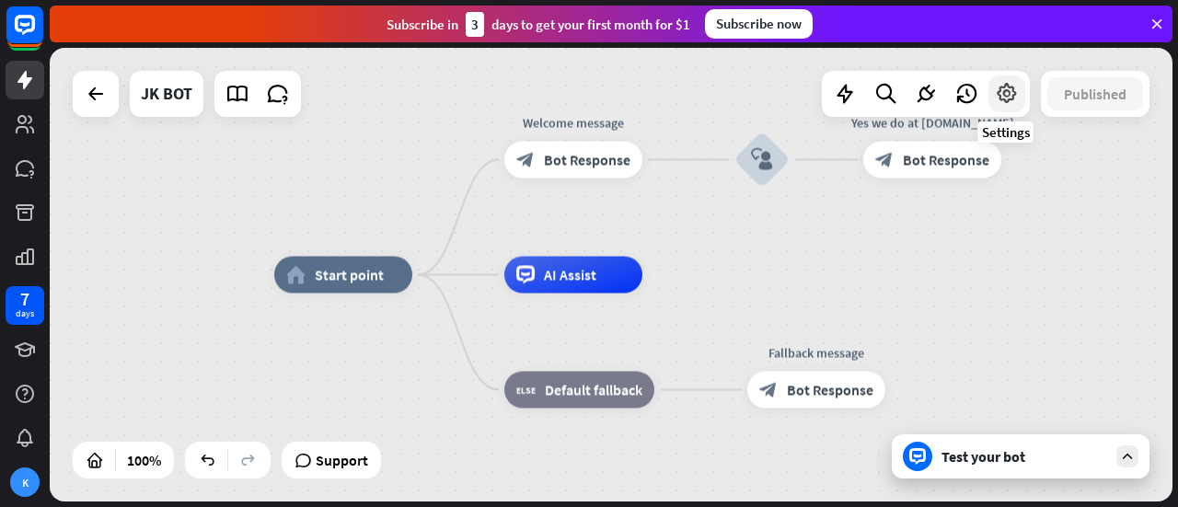
click at [1013, 106] on div at bounding box center [1007, 93] width 37 height 37
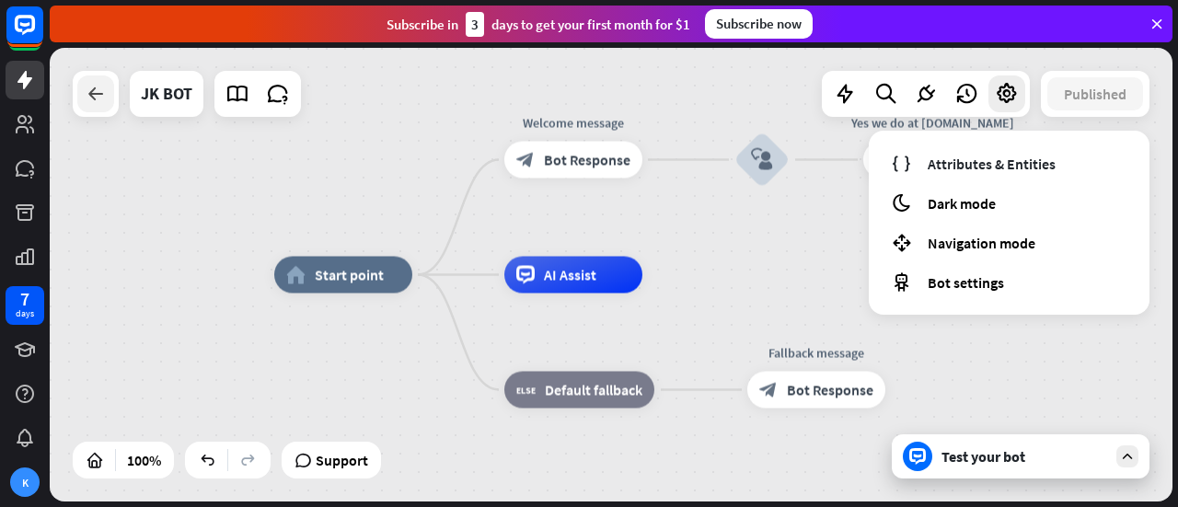
click at [101, 97] on icon at bounding box center [96, 94] width 22 height 22
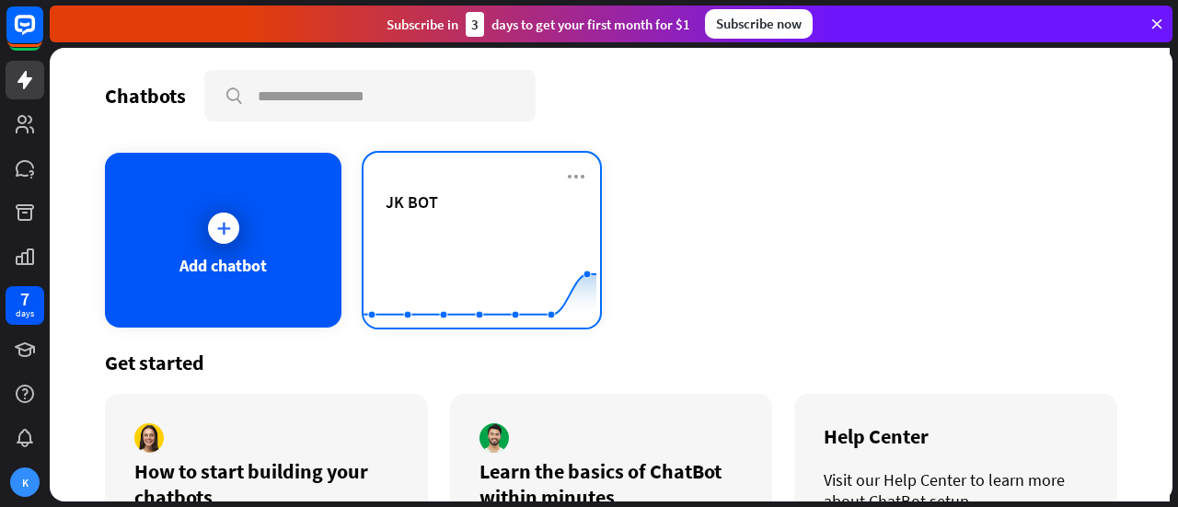
click at [582, 170] on div "JK BOT Created with Highcharts 10.1.0 0 2 4" at bounding box center [482, 240] width 237 height 175
click at [578, 181] on icon at bounding box center [576, 177] width 22 height 22
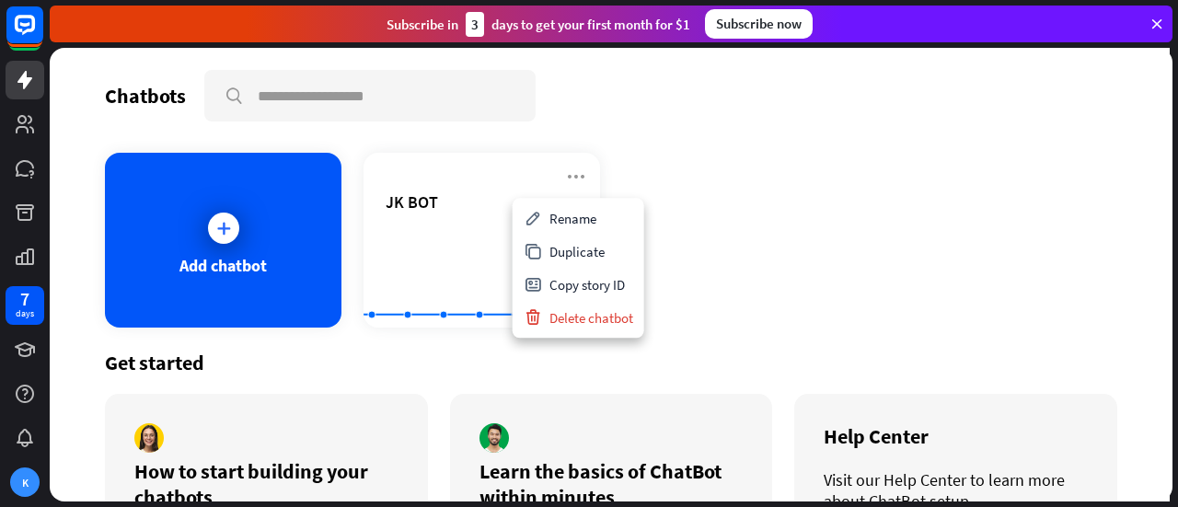
scroll to position [116, 0]
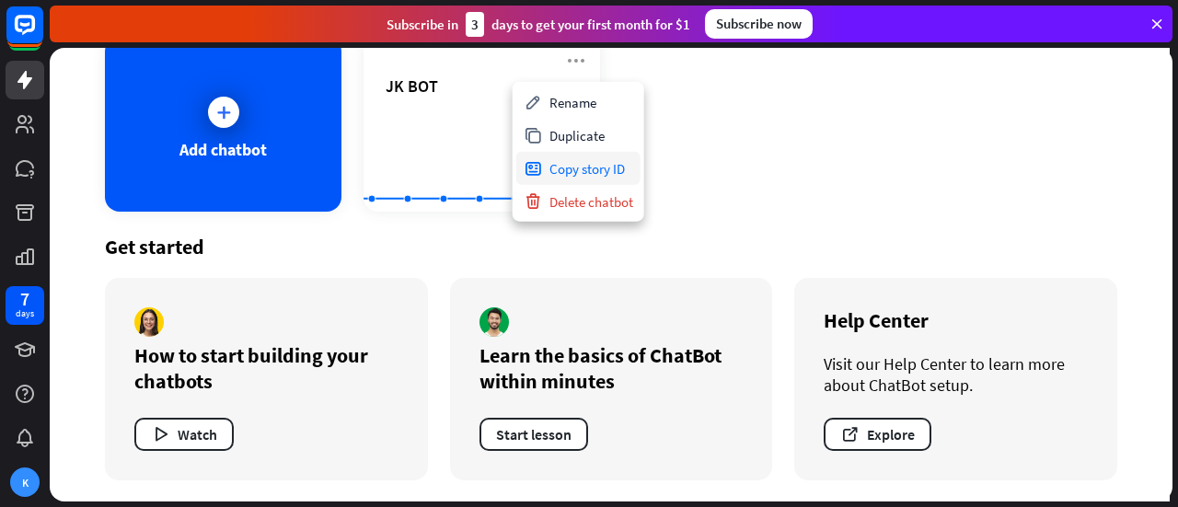
click at [595, 153] on div "Copy story ID" at bounding box center [578, 168] width 124 height 33
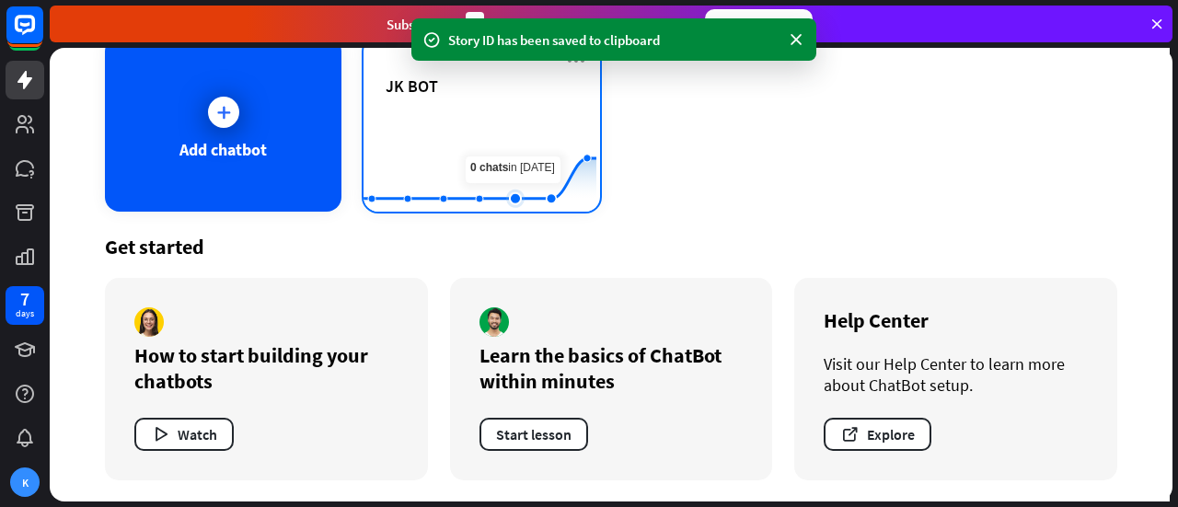
click at [506, 120] on rect at bounding box center [480, 166] width 233 height 115
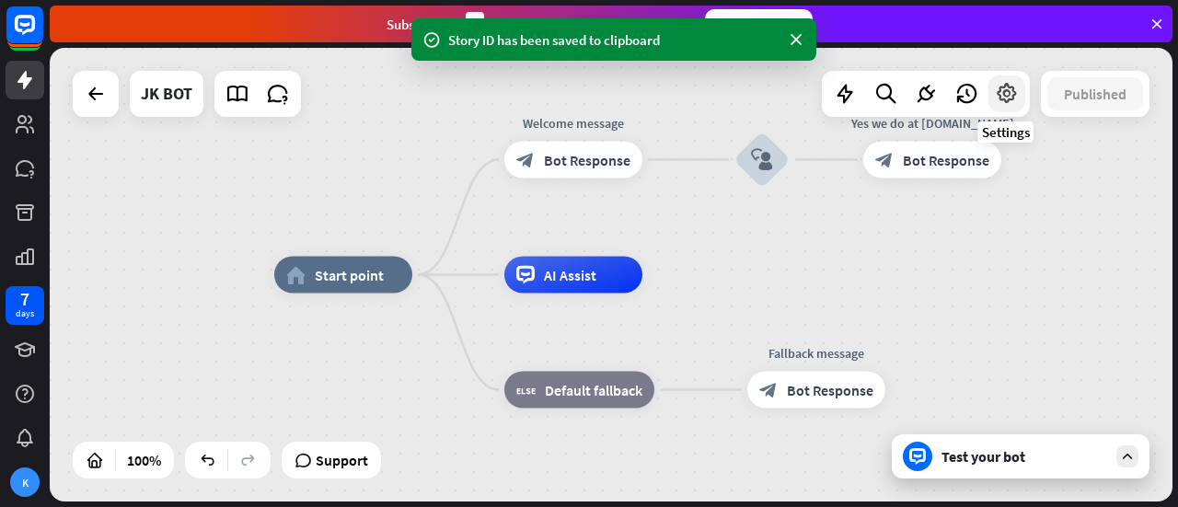
click at [1013, 105] on icon at bounding box center [1007, 94] width 24 height 24
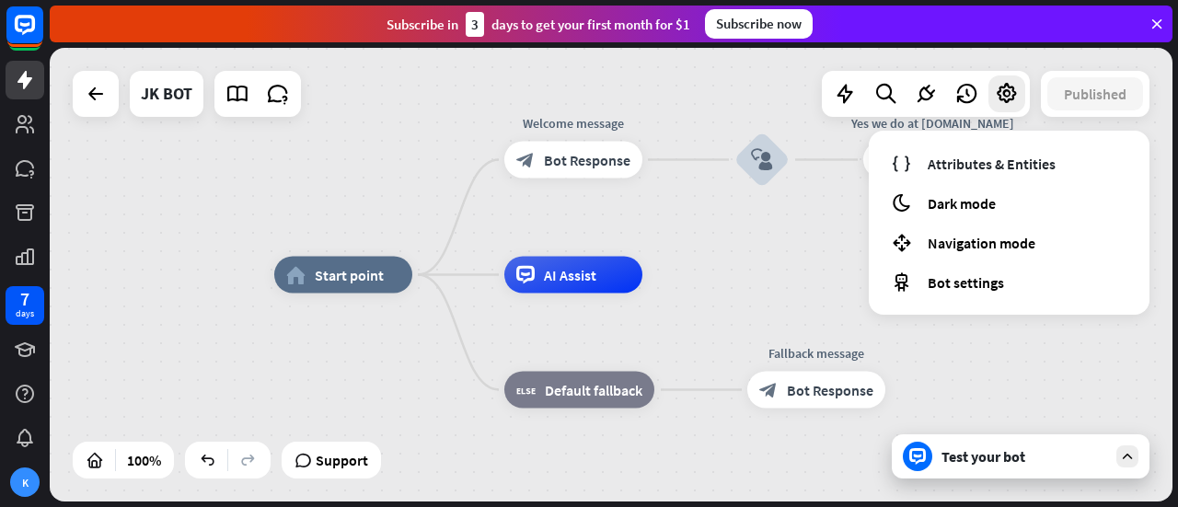
click at [1070, 463] on div "Test your bot" at bounding box center [1025, 456] width 166 height 18
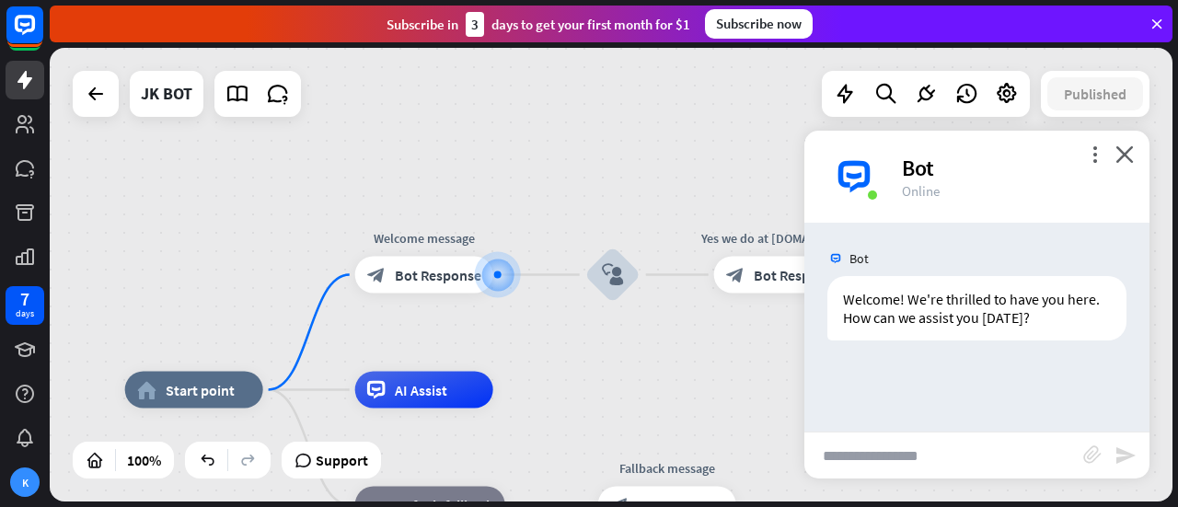
click at [1096, 170] on div "Bot" at bounding box center [1015, 168] width 226 height 29
click at [1094, 160] on icon "more_vert" at bounding box center [1094, 153] width 17 height 17
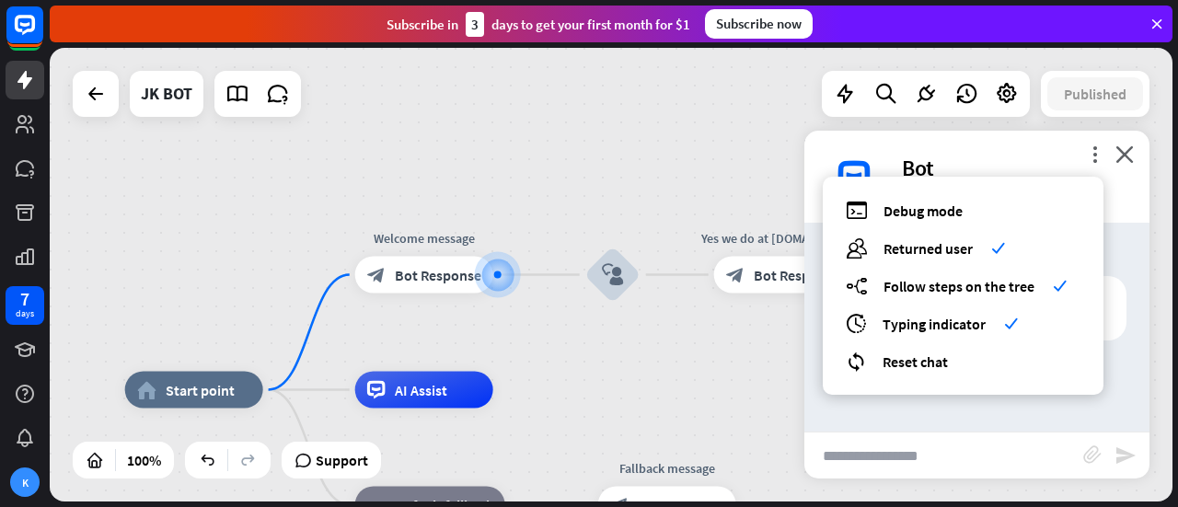
click at [28, 504] on div "7 days K" at bounding box center [25, 253] width 50 height 507
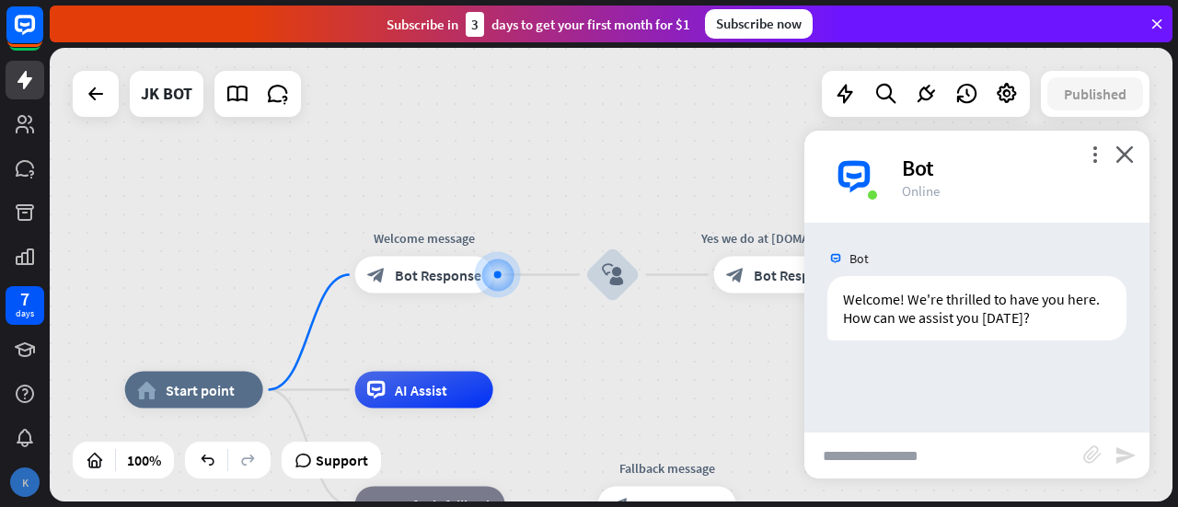
click at [28, 496] on div "K" at bounding box center [24, 482] width 29 height 29
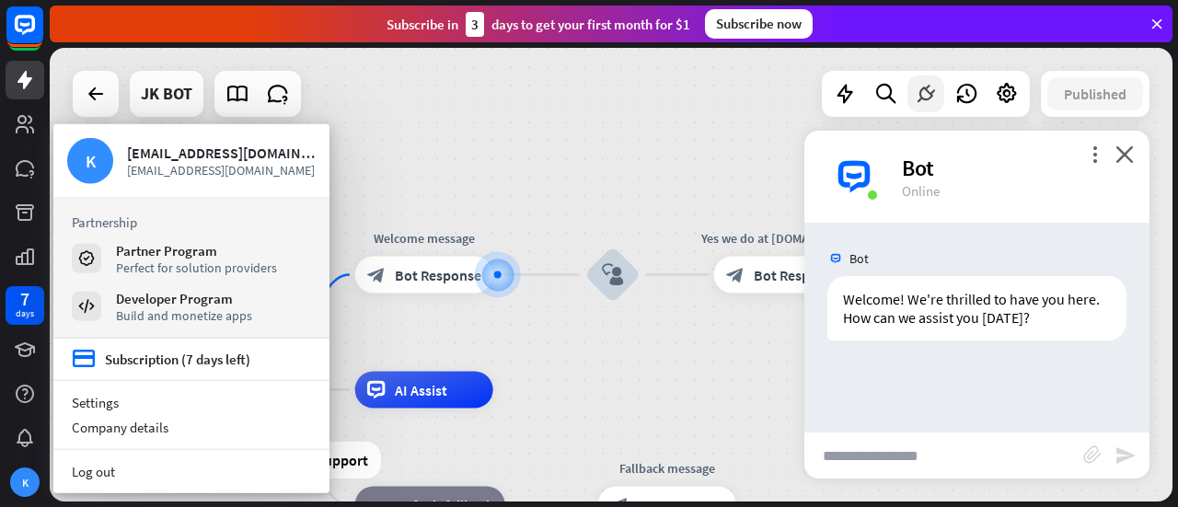
click at [921, 99] on icon at bounding box center [926, 94] width 24 height 24
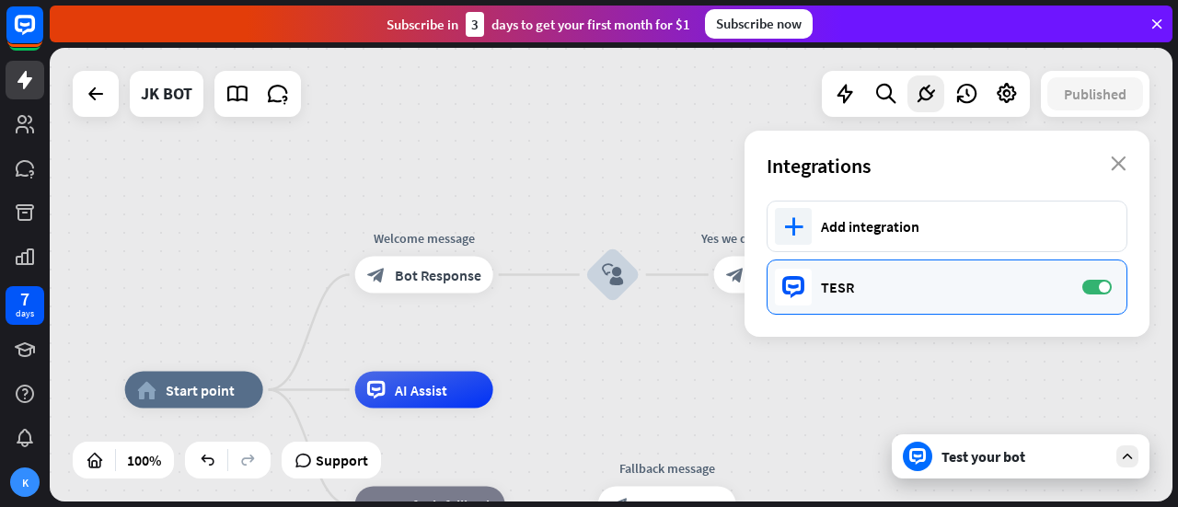
click at [851, 266] on div "TESR ON" at bounding box center [947, 287] width 361 height 55
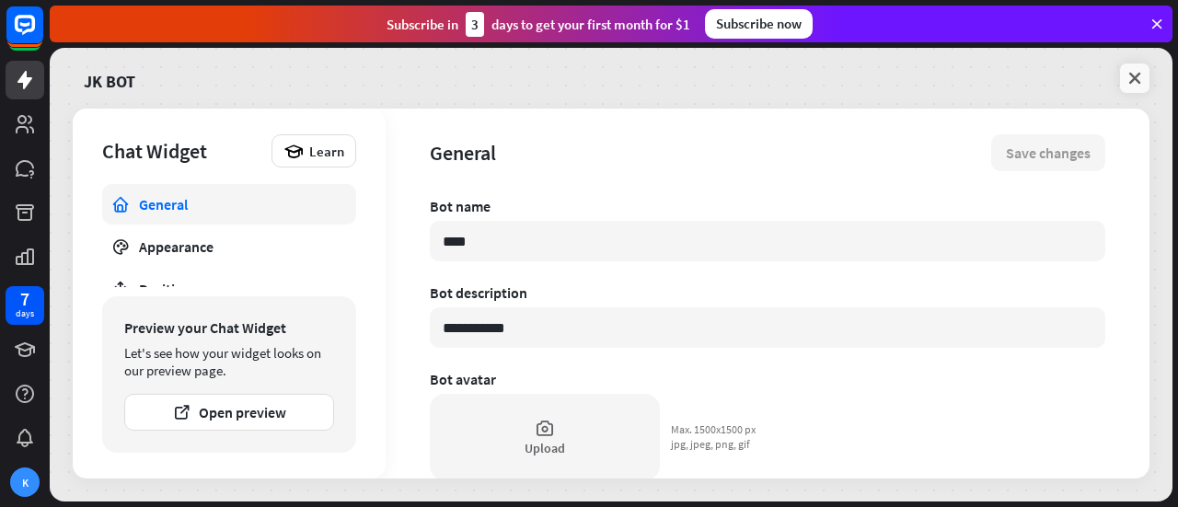
click at [1136, 87] on icon at bounding box center [1135, 78] width 18 height 18
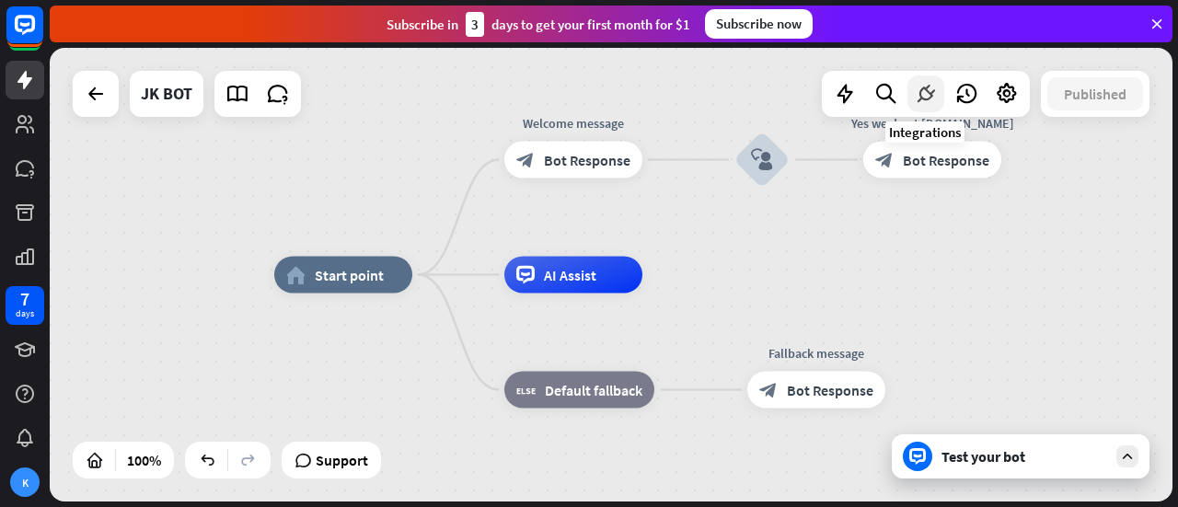
click at [927, 84] on icon at bounding box center [926, 94] width 24 height 24
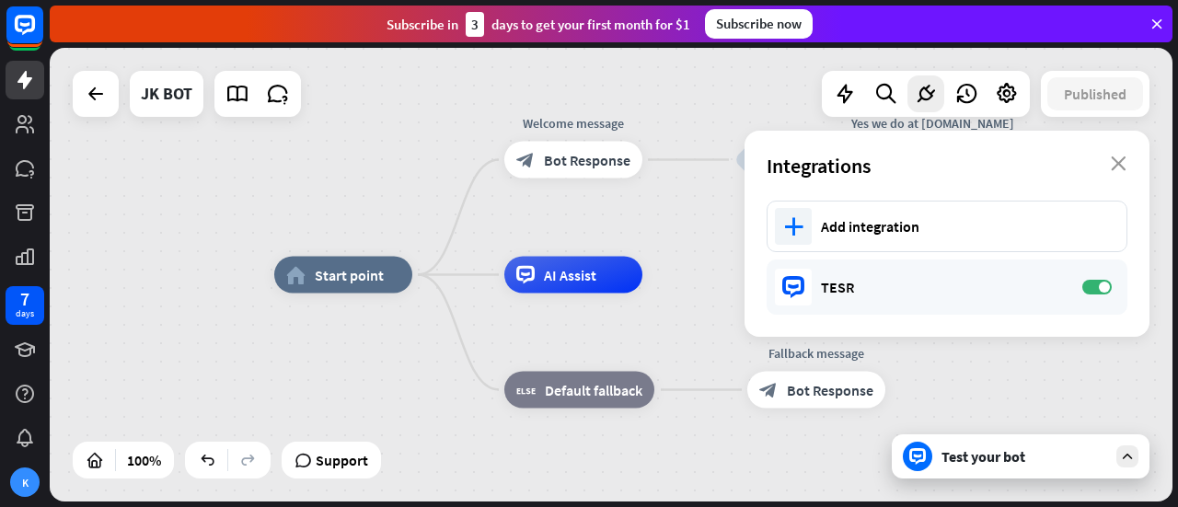
drag, startPoint x: 943, startPoint y: 277, endPoint x: 1037, endPoint y: 368, distance: 131.5
click at [1037, 368] on div "home_2 Start point Welcome message block_bot_response Bot Response block_user_i…" at bounding box center [835, 502] width 1123 height 454
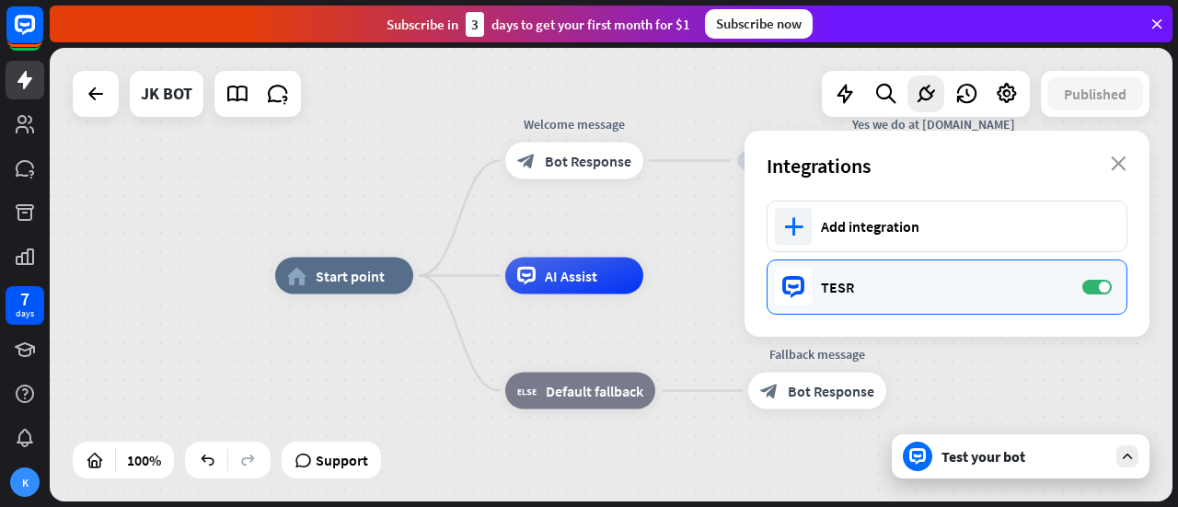
click at [856, 282] on div "TESR" at bounding box center [942, 287] width 243 height 18
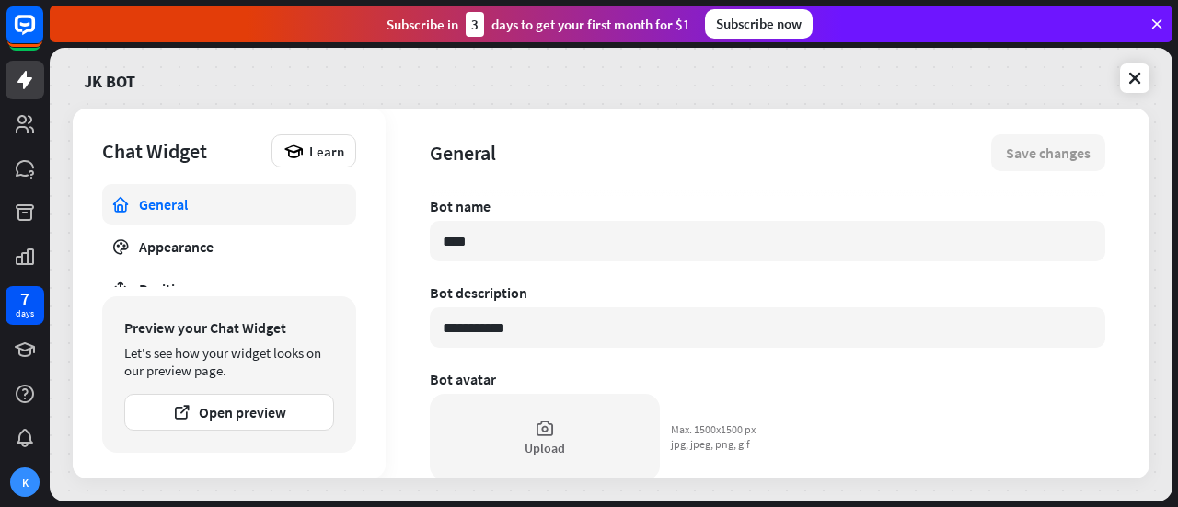
type textarea "*"
click at [238, 430] on button "Open preview" at bounding box center [229, 412] width 210 height 37
